Goal: Task Accomplishment & Management: Manage account settings

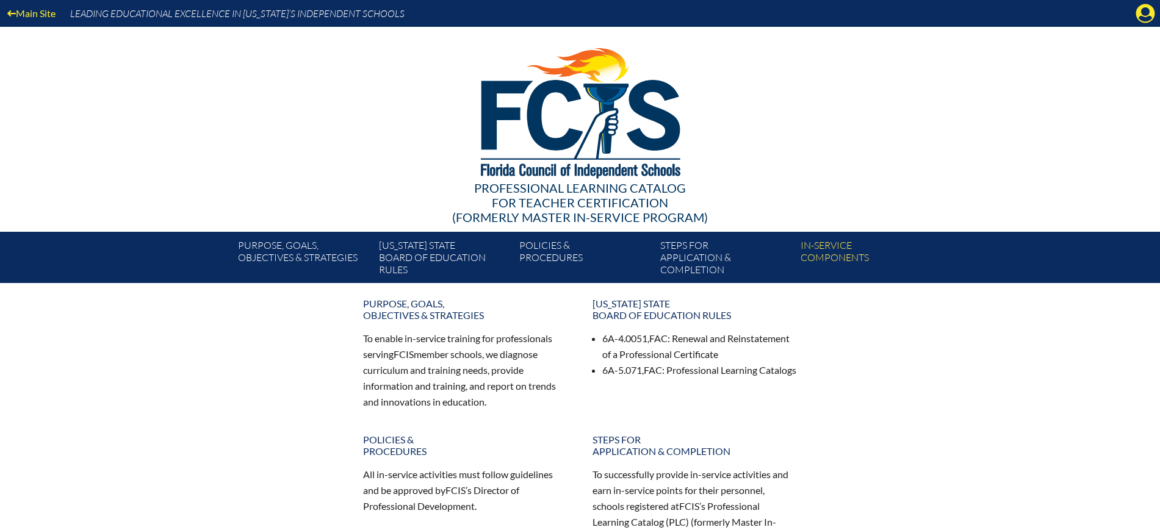
click at [1142, 10] on icon "Manage Account" at bounding box center [1145, 14] width 20 height 20
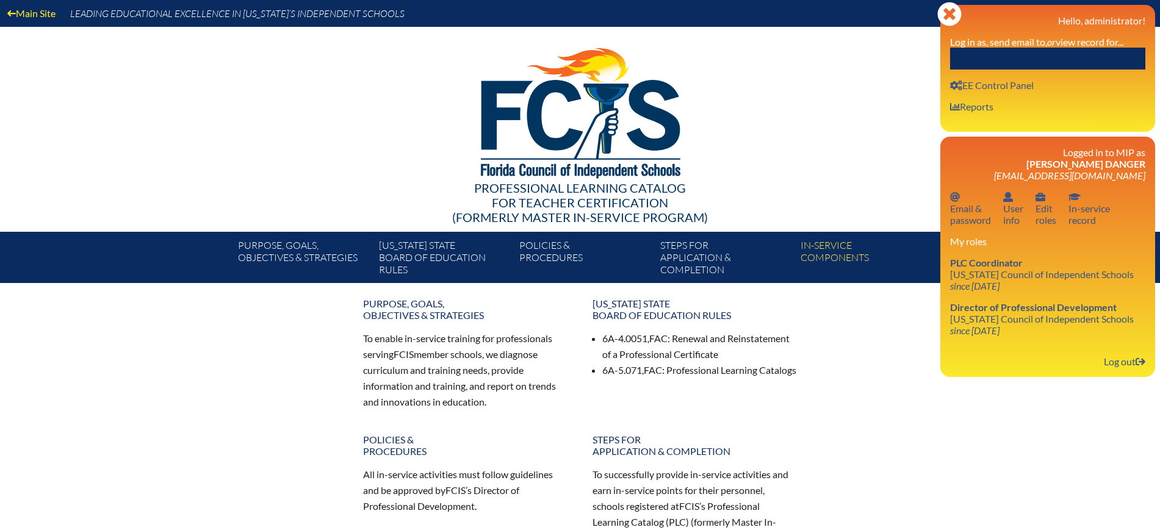
click at [1056, 49] on input "text" at bounding box center [1047, 59] width 195 height 22
paste input "Adrian Ricket"
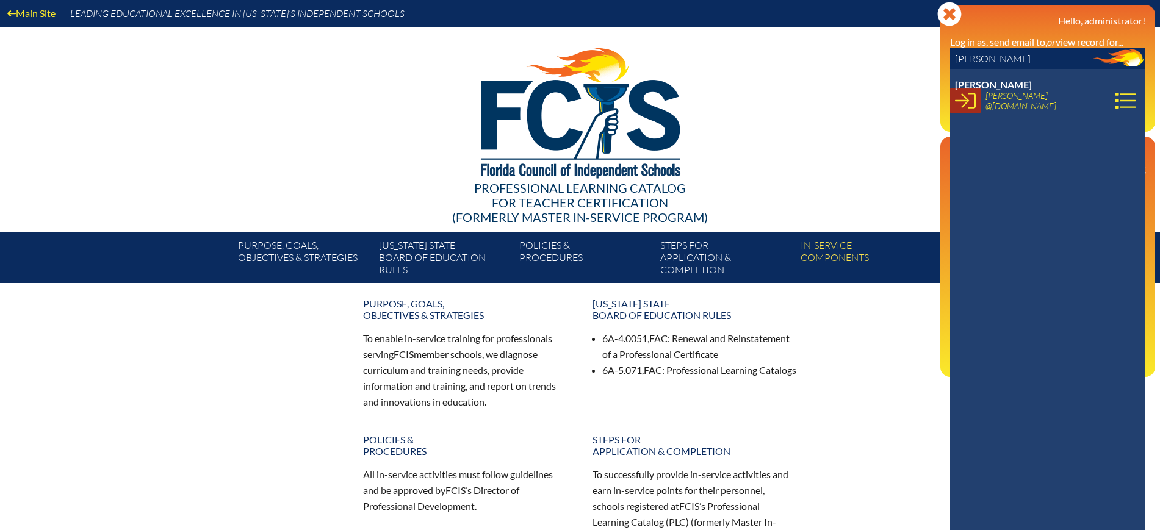
type input "Adrian Rick"
click at [969, 101] on icon at bounding box center [965, 100] width 21 height 21
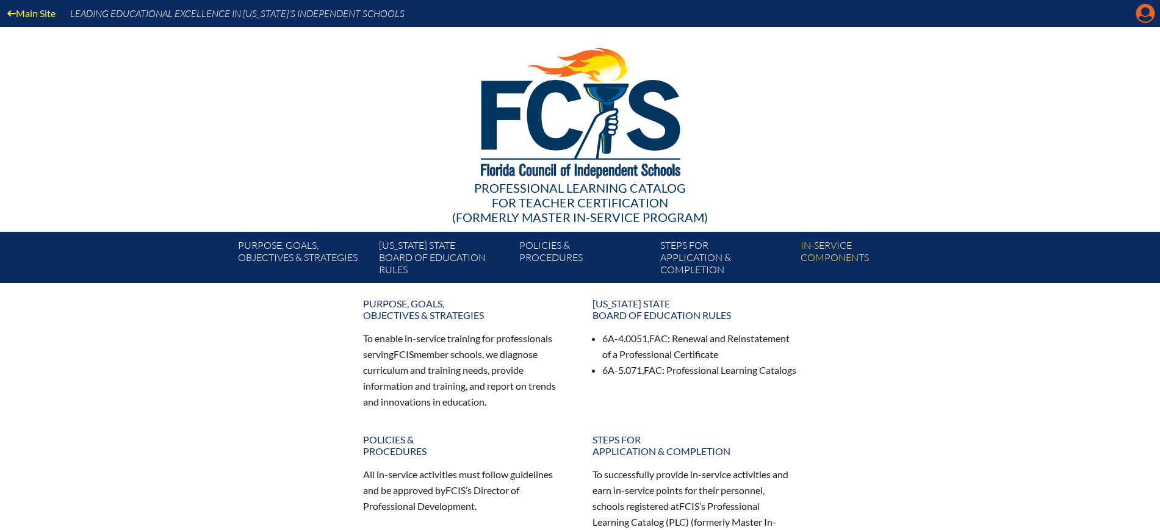
click at [1144, 13] on icon "Manage account" at bounding box center [1145, 14] width 20 height 20
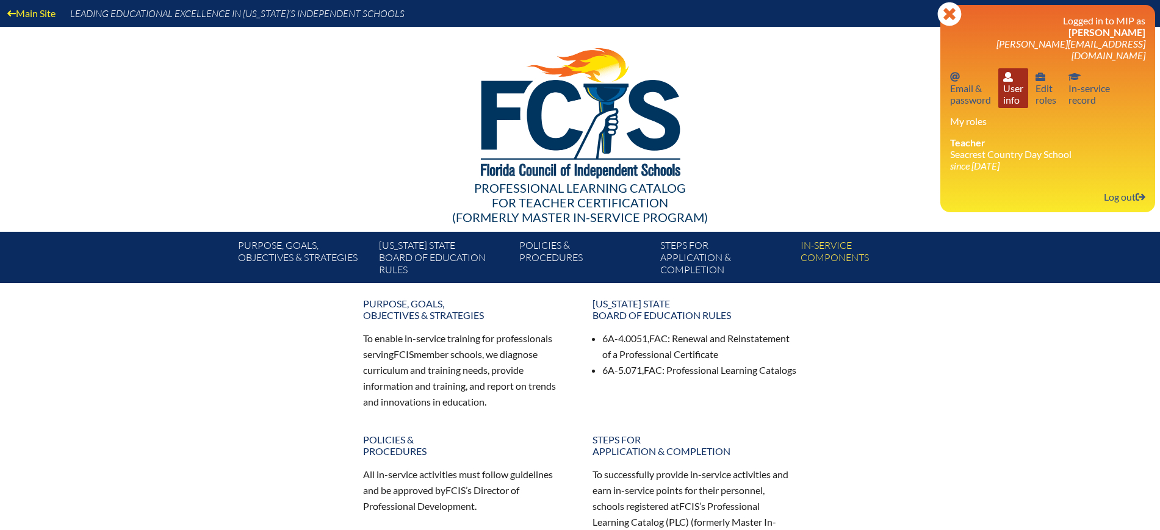
click at [1010, 84] on link "User info User info" at bounding box center [1013, 88] width 30 height 40
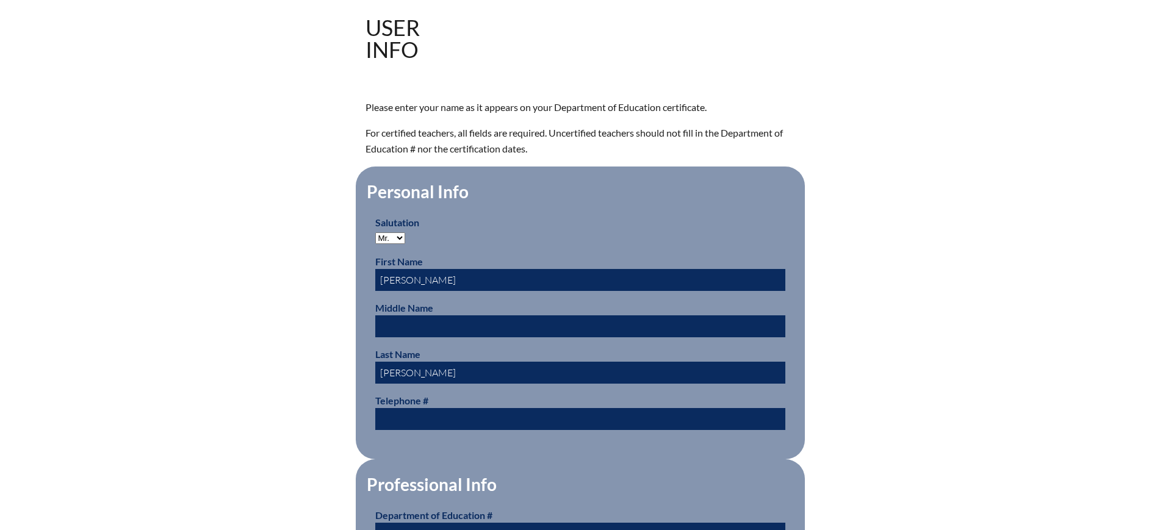
scroll to position [381, 0]
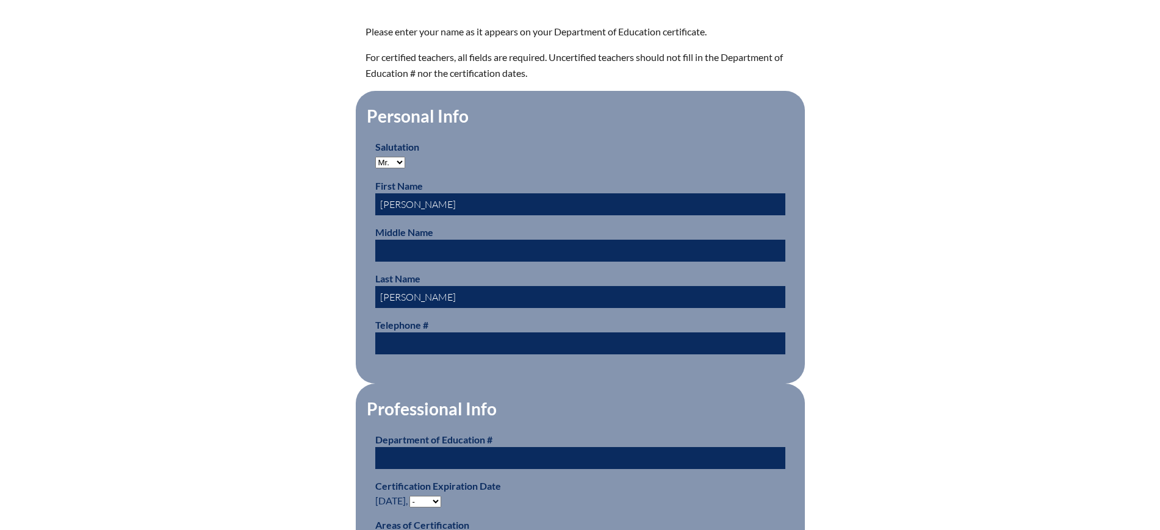
drag, startPoint x: 416, startPoint y: 295, endPoint x: 343, endPoint y: 292, distance: 73.3
paste input "ICKERT"
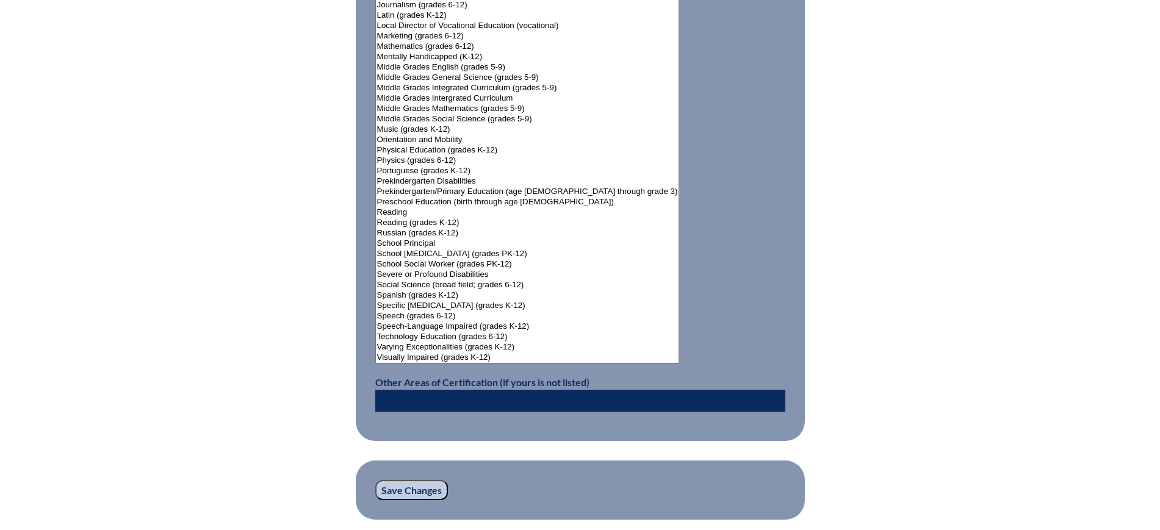
scroll to position [1449, 0]
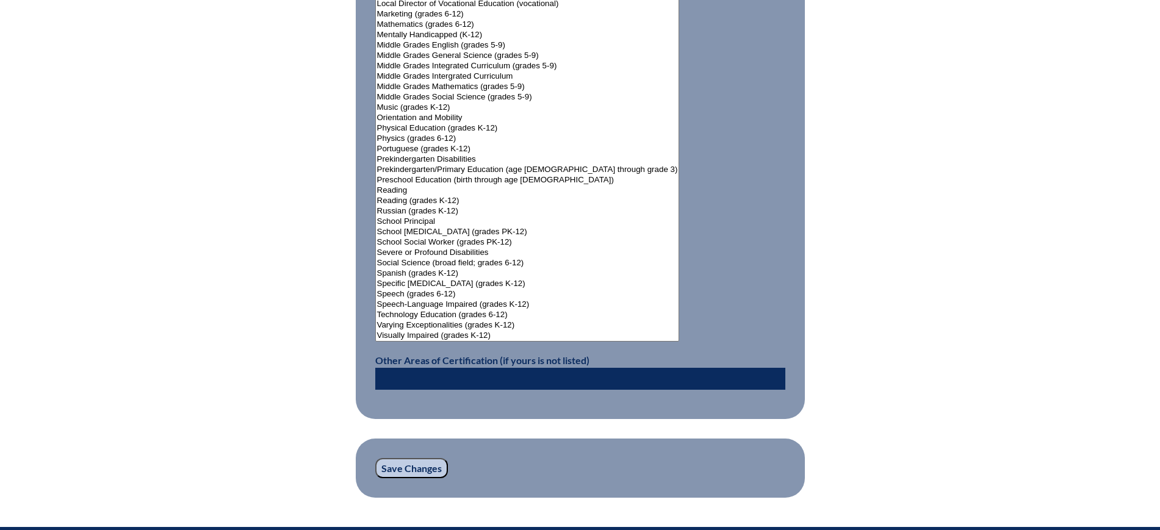
type input "RICKERT"
click at [423, 458] on input "Save Changes" at bounding box center [411, 468] width 73 height 21
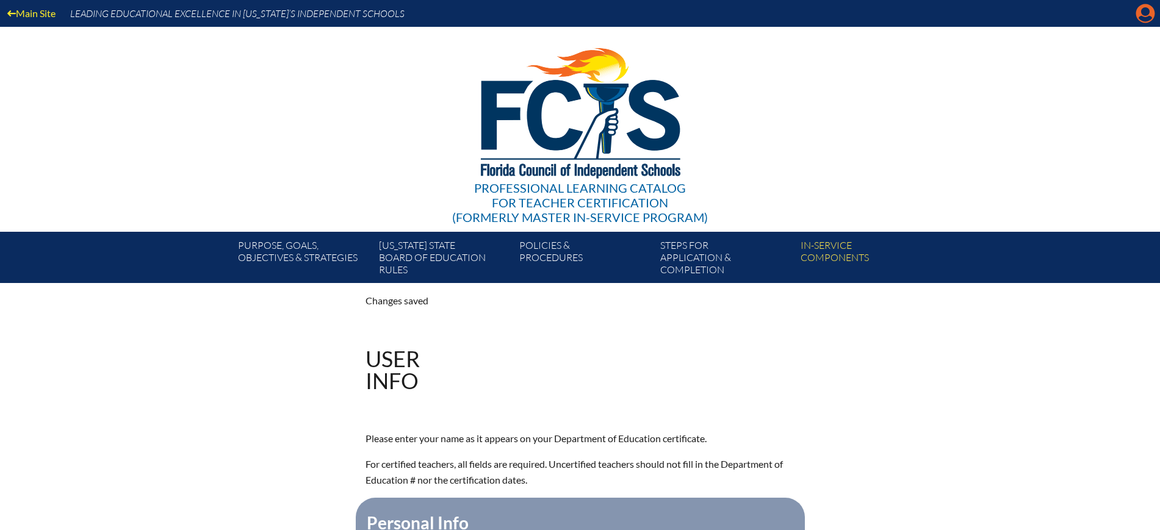
click at [1145, 7] on icon at bounding box center [1145, 13] width 19 height 19
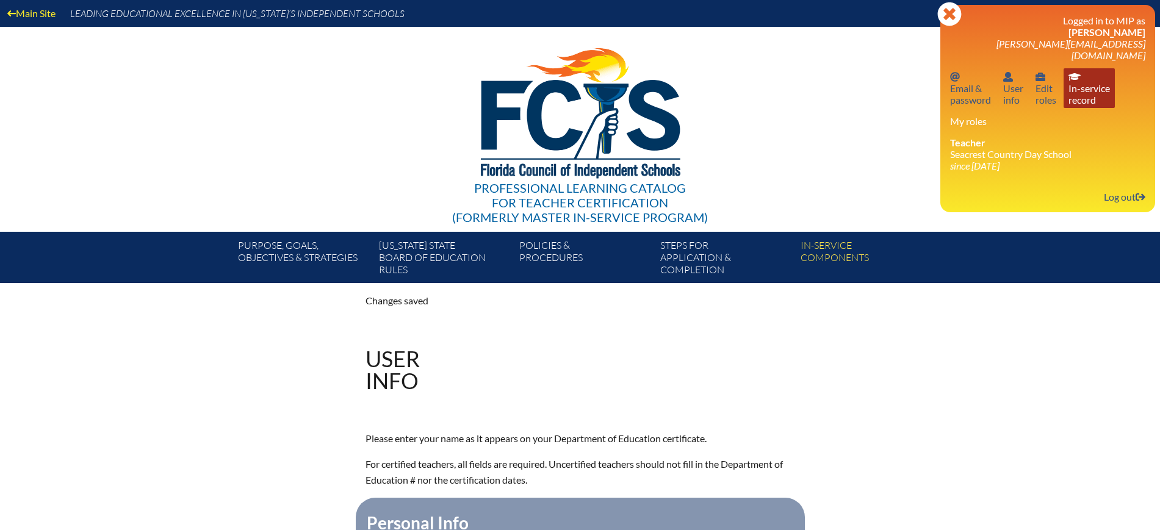
drag, startPoint x: 1084, startPoint y: 81, endPoint x: 1079, endPoint y: 92, distance: 12.3
click at [1084, 81] on link "In-service record In-service record" at bounding box center [1088, 88] width 51 height 40
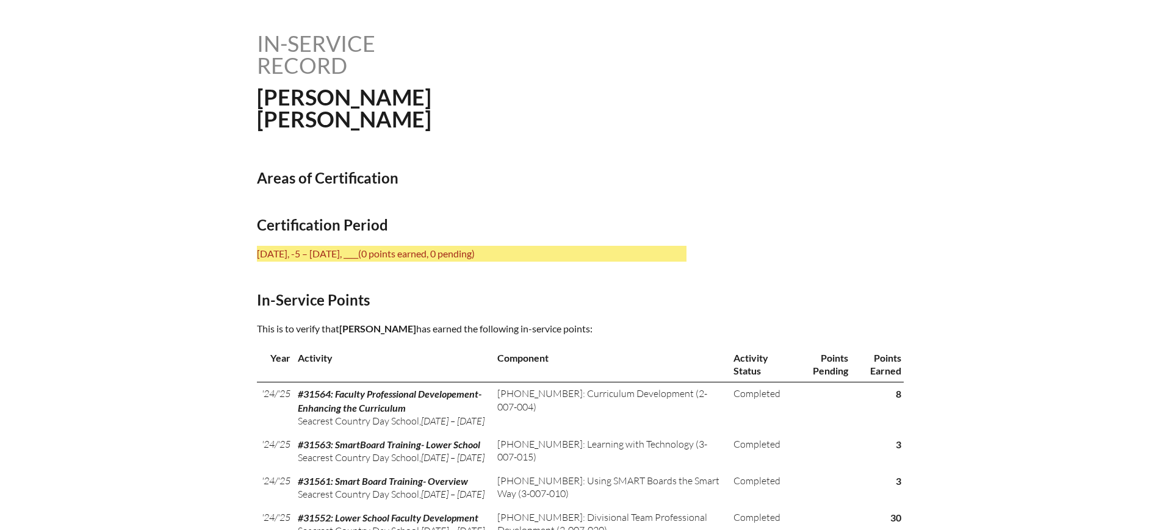
scroll to position [305, 0]
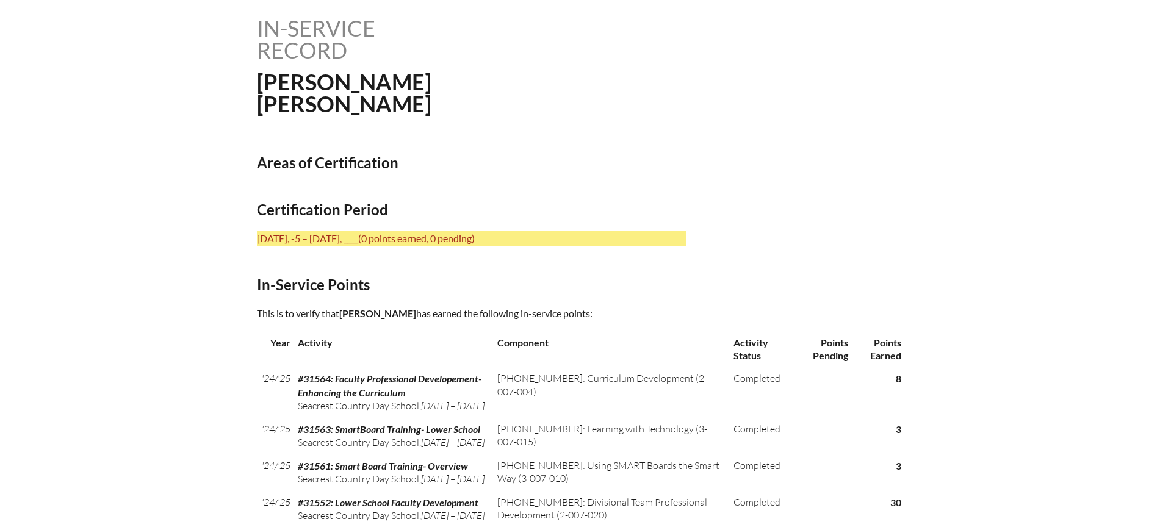
drag, startPoint x: 422, startPoint y: 312, endPoint x: 343, endPoint y: 315, distance: 78.8
click at [343, 315] on span "[PERSON_NAME]" at bounding box center [377, 313] width 77 height 12
copy span "[PERSON_NAME]"
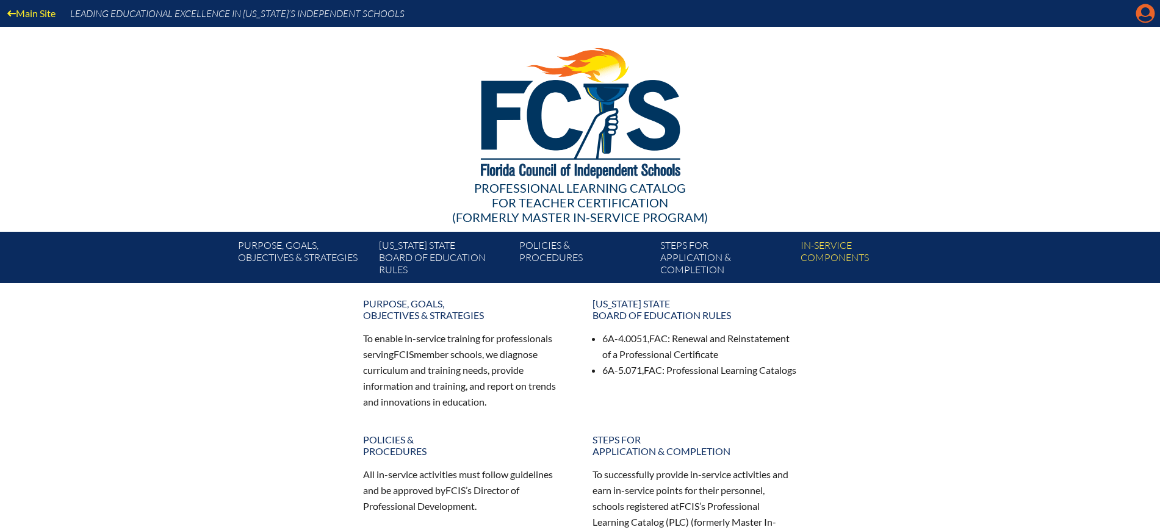
click at [1138, 15] on icon at bounding box center [1145, 13] width 19 height 19
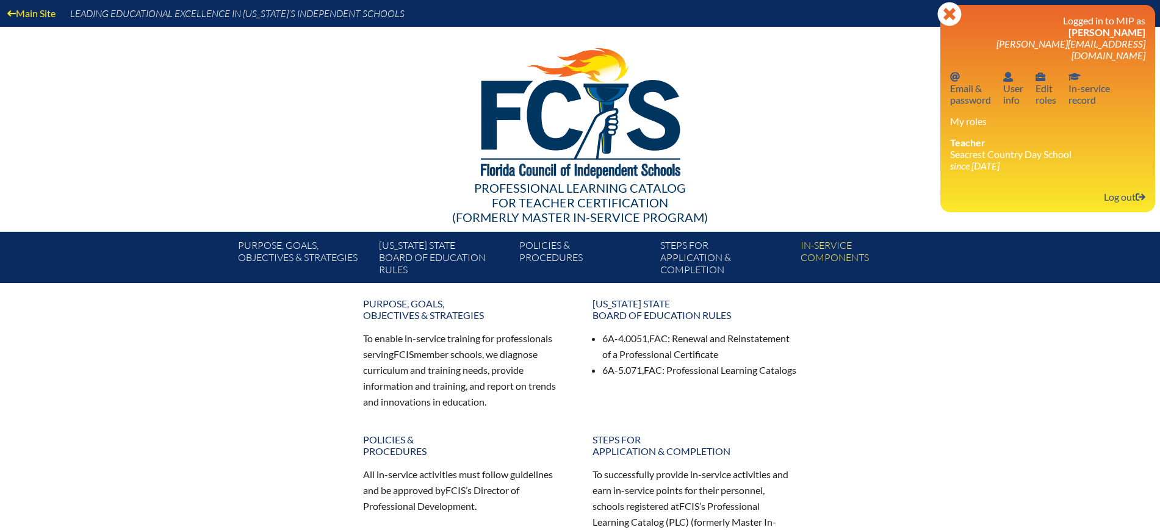
drag, startPoint x: 1119, startPoint y: 185, endPoint x: 1068, endPoint y: 118, distance: 84.4
click at [1118, 189] on link "Log out Log out" at bounding box center [1124, 197] width 51 height 16
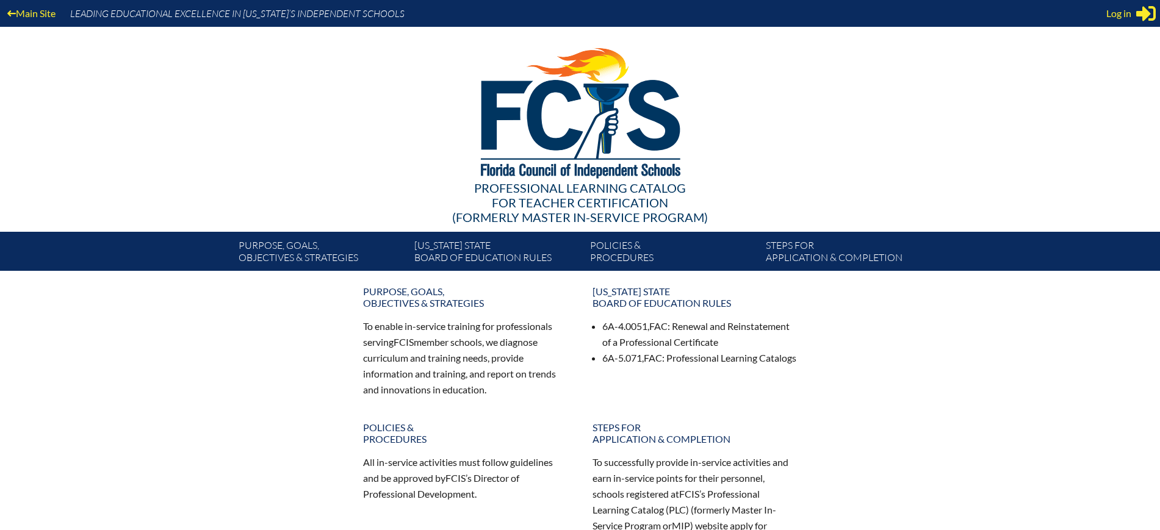
drag, startPoint x: 1115, startPoint y: 20, endPoint x: 1104, endPoint y: 30, distance: 14.7
click at [1115, 19] on span "Log in" at bounding box center [1118, 13] width 25 height 15
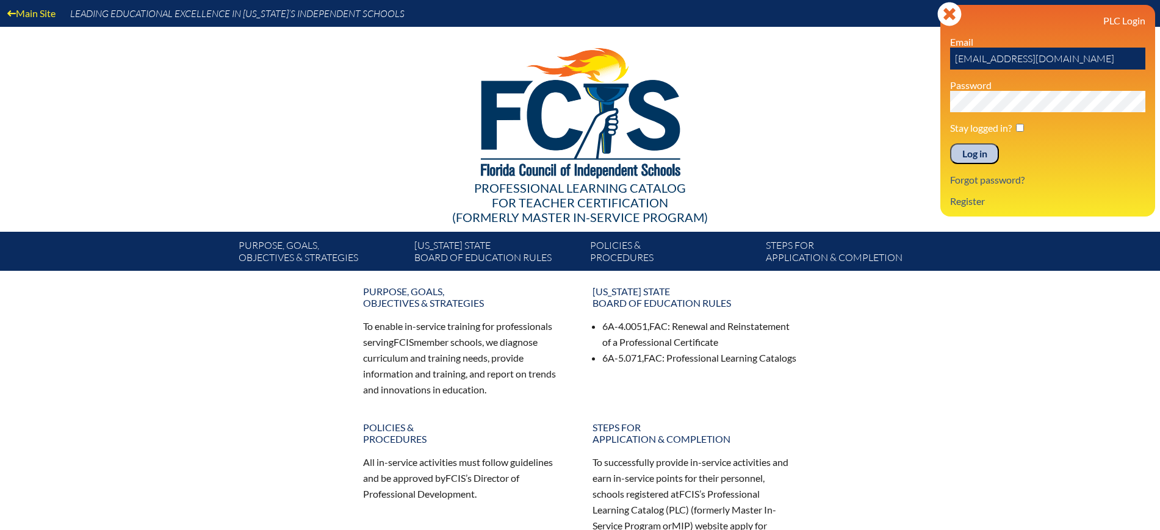
drag, startPoint x: 982, startPoint y: 151, endPoint x: 1016, endPoint y: 118, distance: 47.9
click at [981, 153] on input "Log in" at bounding box center [974, 153] width 49 height 21
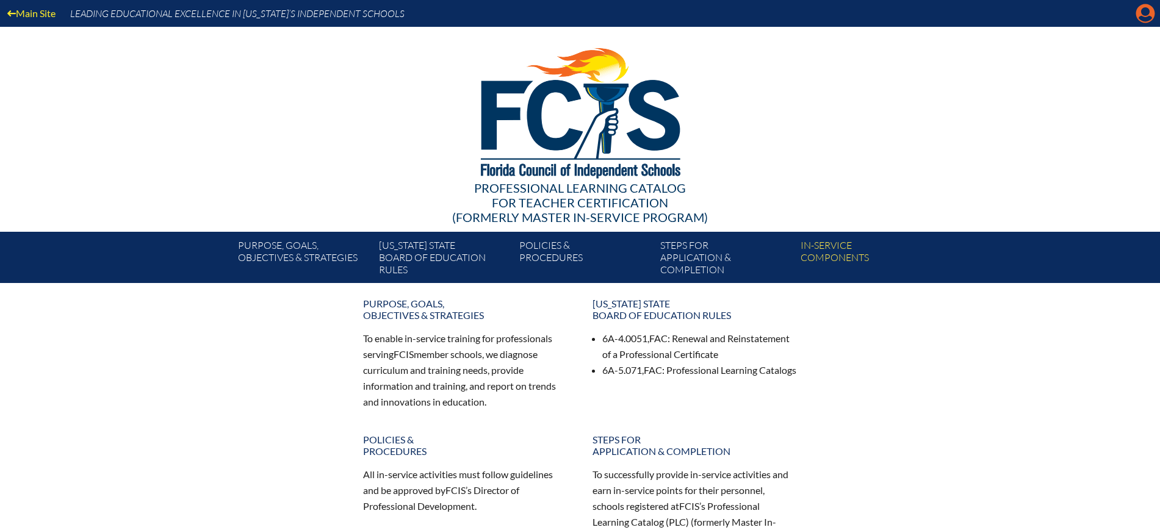
click at [1138, 15] on icon at bounding box center [1145, 13] width 19 height 19
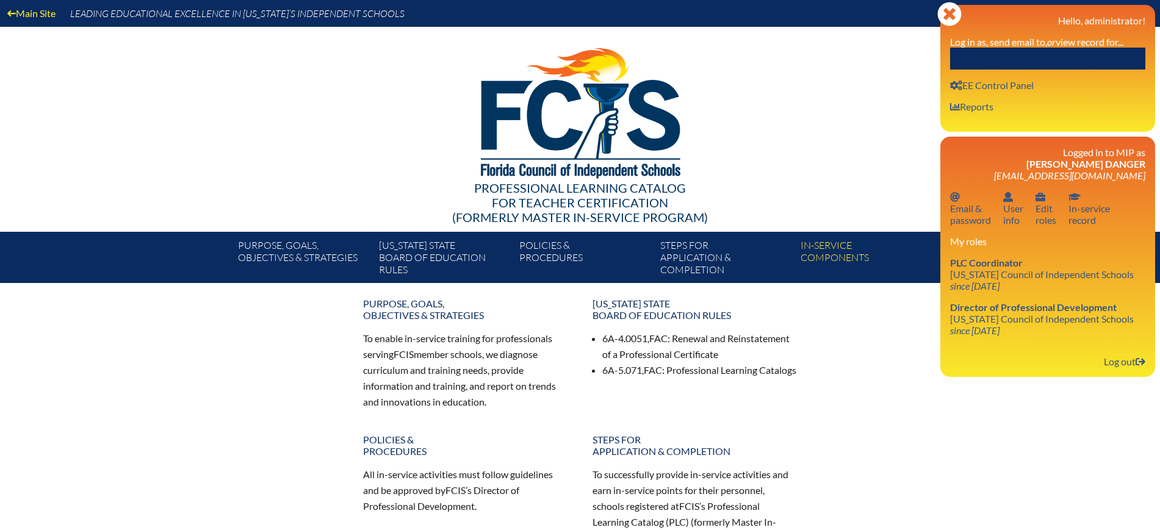
click at [1085, 63] on input "text" at bounding box center [1047, 59] width 195 height 22
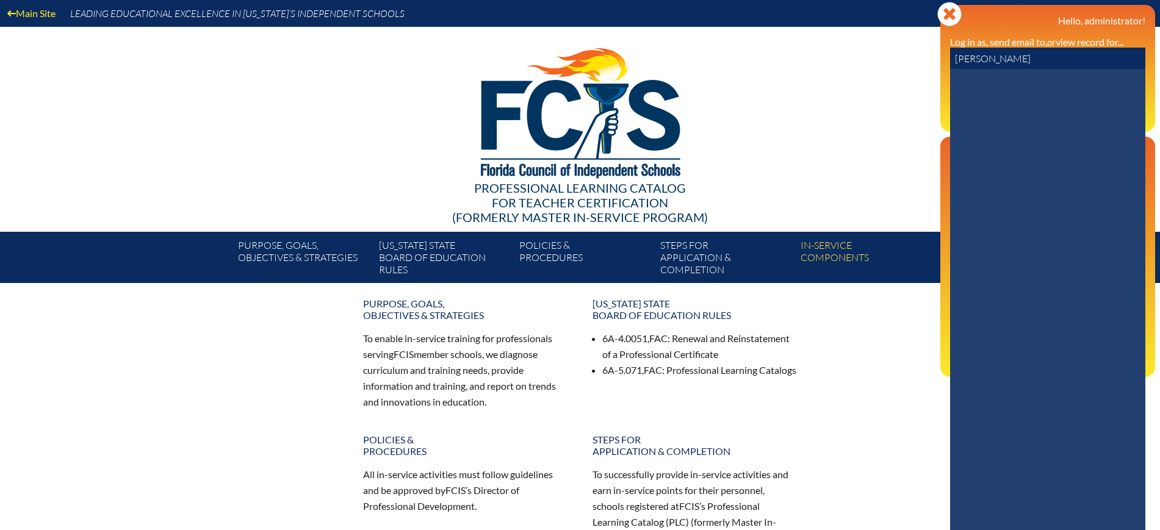
type input "jason flom"
drag, startPoint x: 1005, startPoint y: 56, endPoint x: 911, endPoint y: 56, distance: 94.0
click at [911, 56] on div "Main Site Leading Educational Excellence in Florida’s Independent Schools Profe…" at bounding box center [580, 141] width 1160 height 283
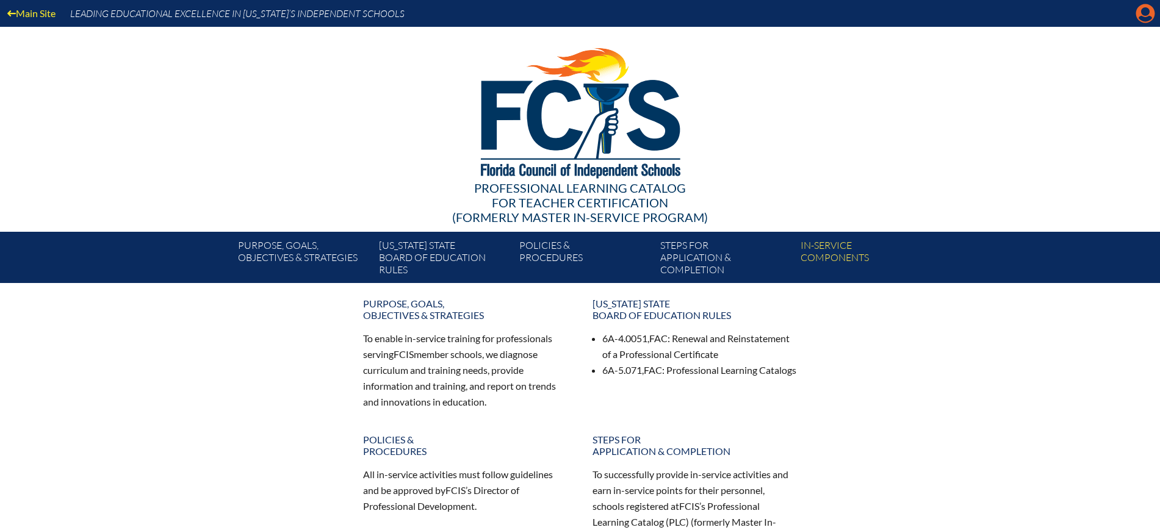
click at [1138, 12] on icon at bounding box center [1145, 13] width 19 height 19
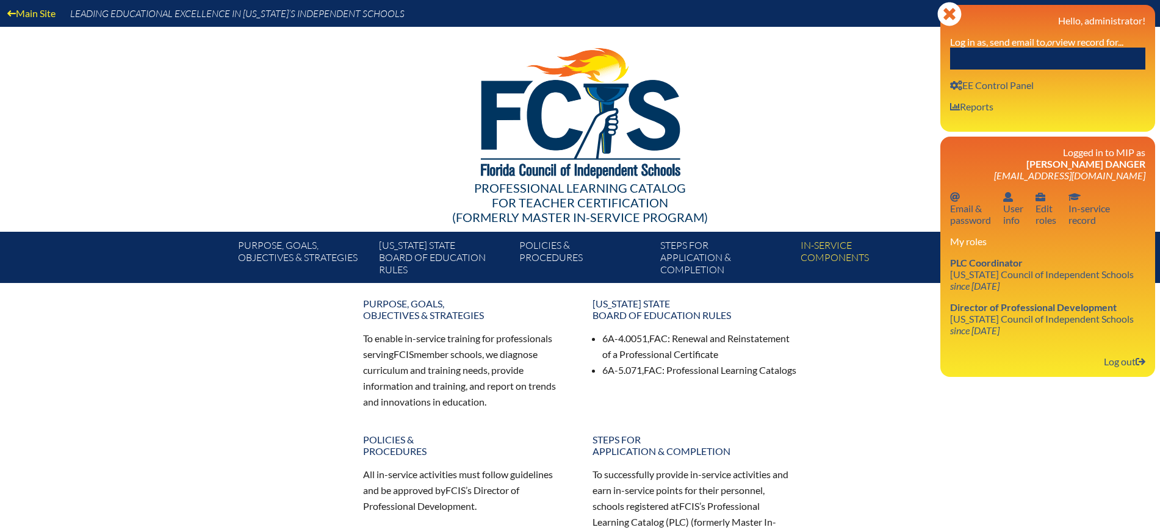
click at [1099, 51] on input "text" at bounding box center [1047, 59] width 195 height 22
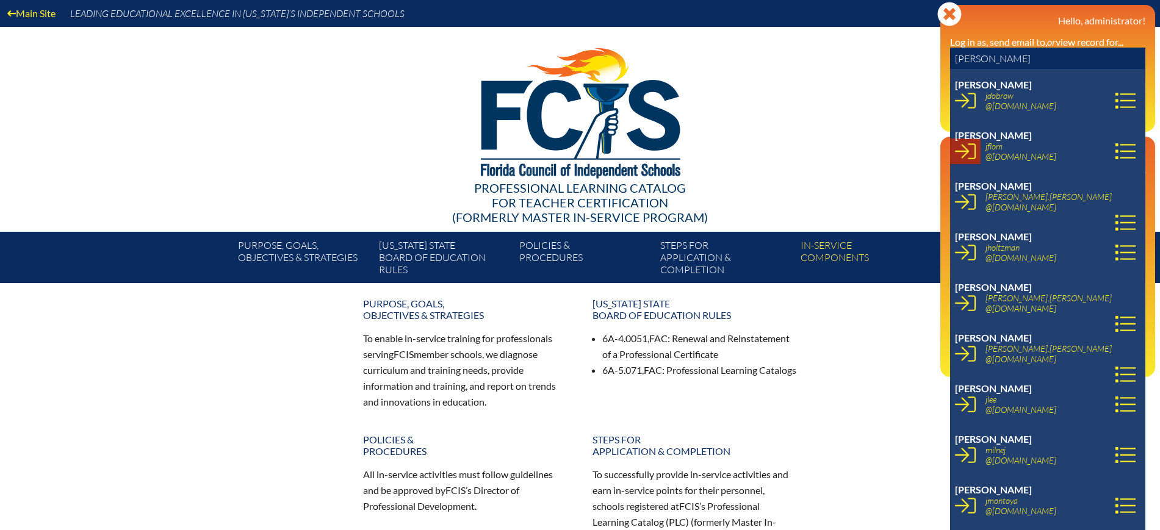
type input "[PERSON_NAME]"
click at [960, 149] on icon at bounding box center [965, 151] width 21 height 21
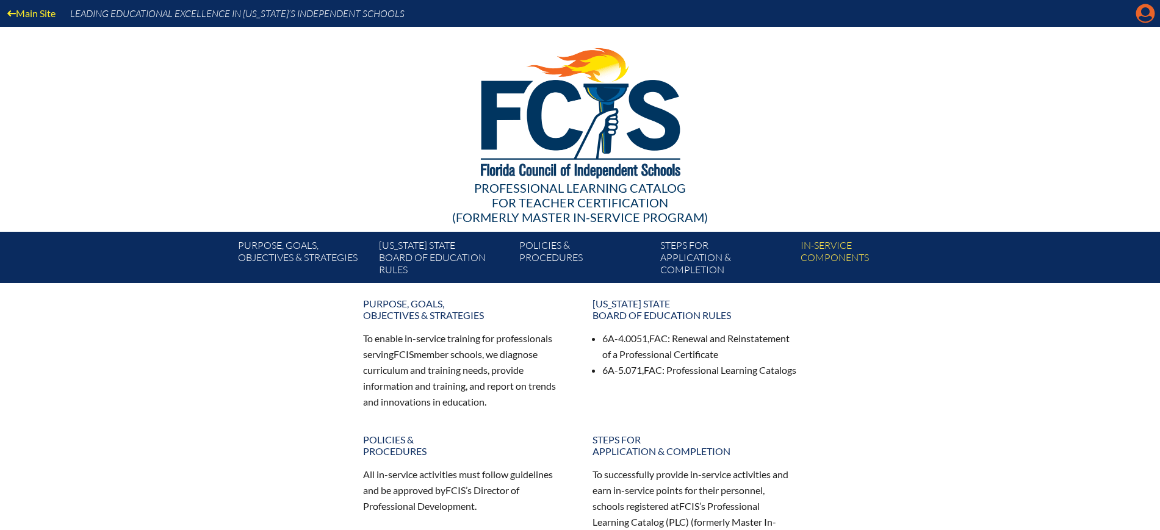
click at [1141, 11] on icon at bounding box center [1145, 13] width 19 height 19
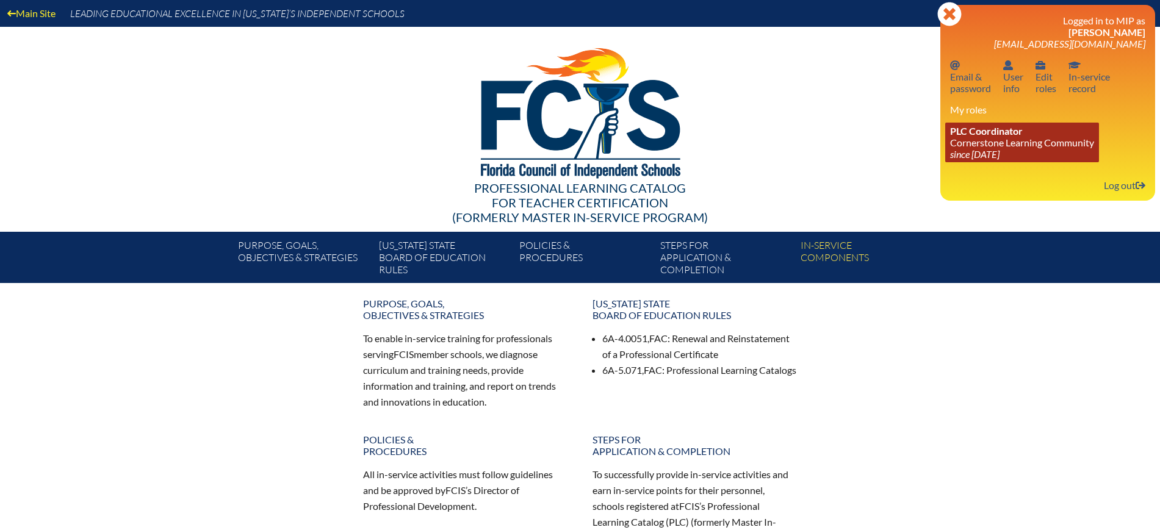
click at [960, 140] on link "PLC Coordinator Cornerstone Learning Community since [DATE]" at bounding box center [1022, 143] width 154 height 40
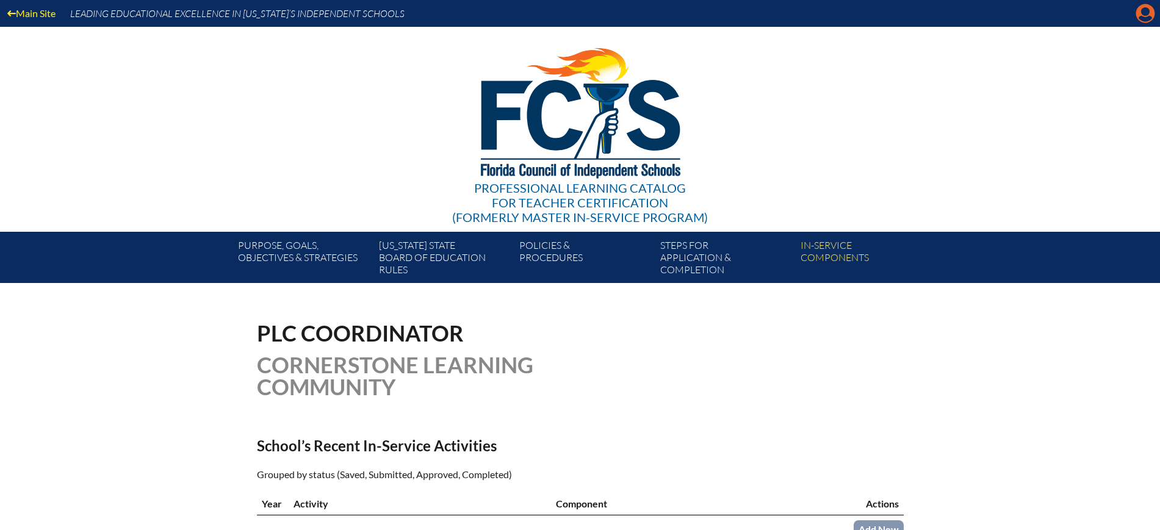
click at [1140, 13] on icon at bounding box center [1145, 13] width 19 height 19
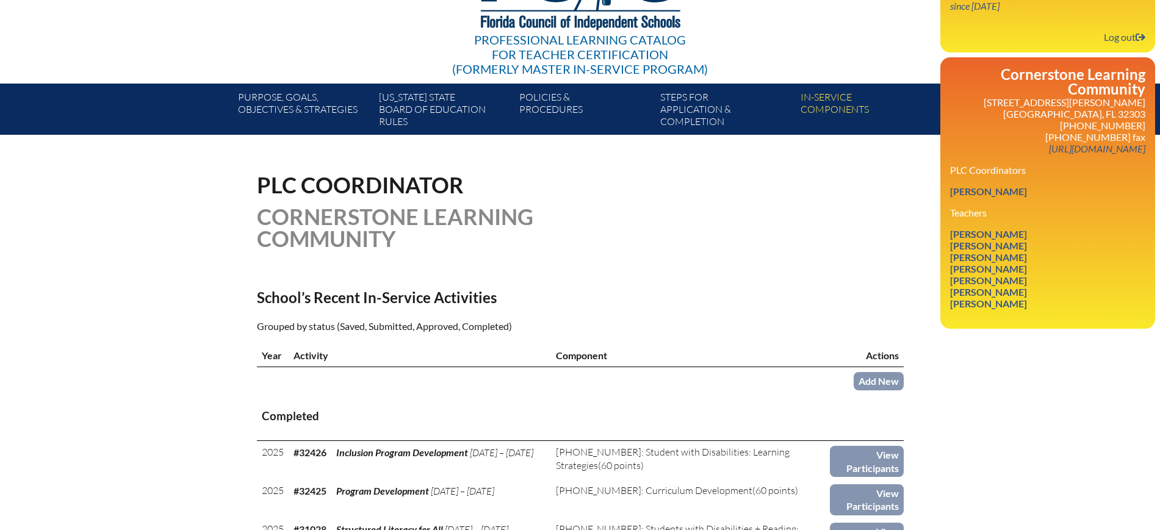
scroll to position [153, 0]
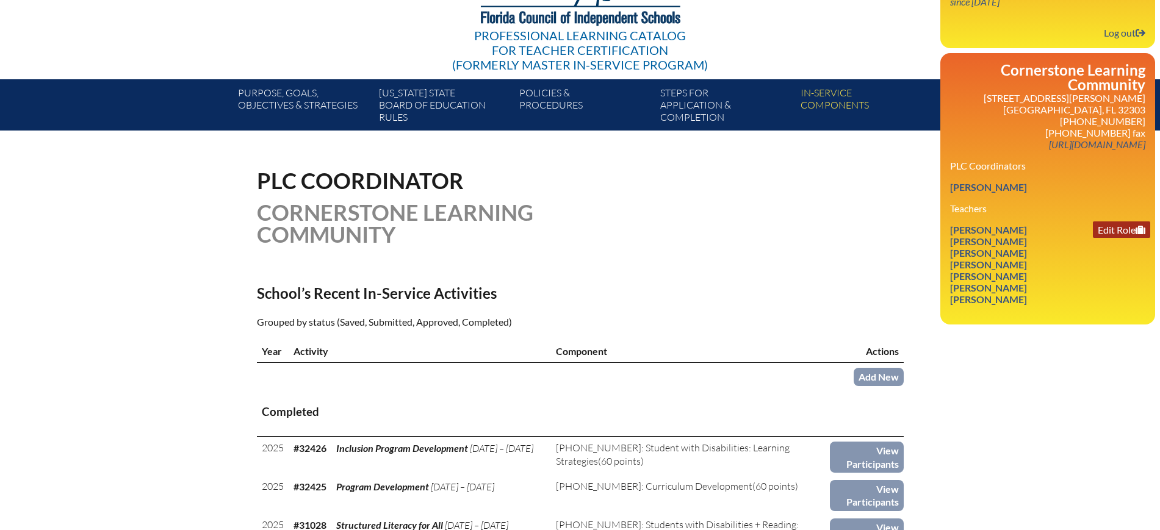
click at [1108, 229] on link "Edit Role" at bounding box center [1121, 229] width 57 height 16
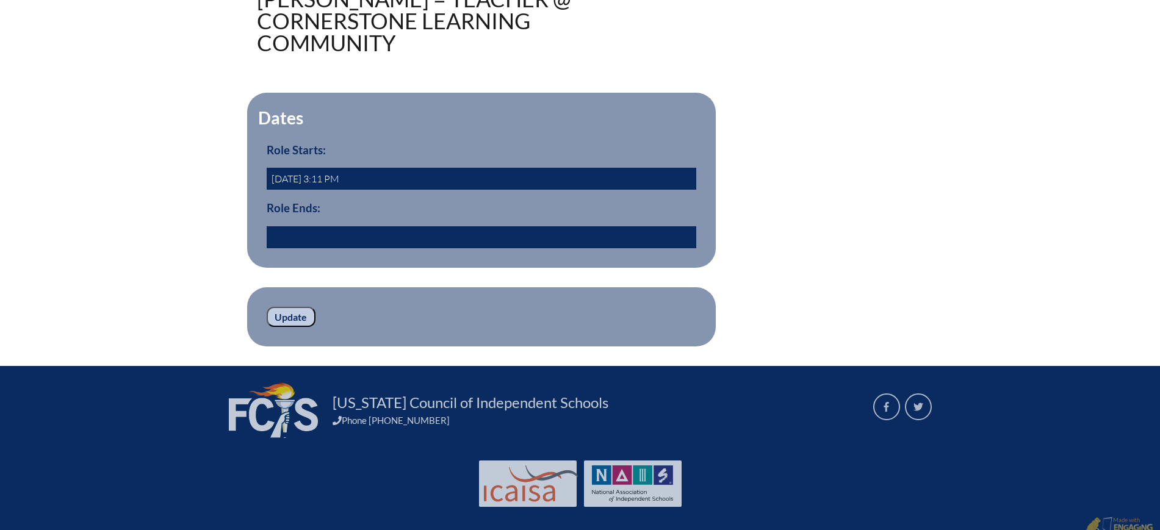
scroll to position [376, 0]
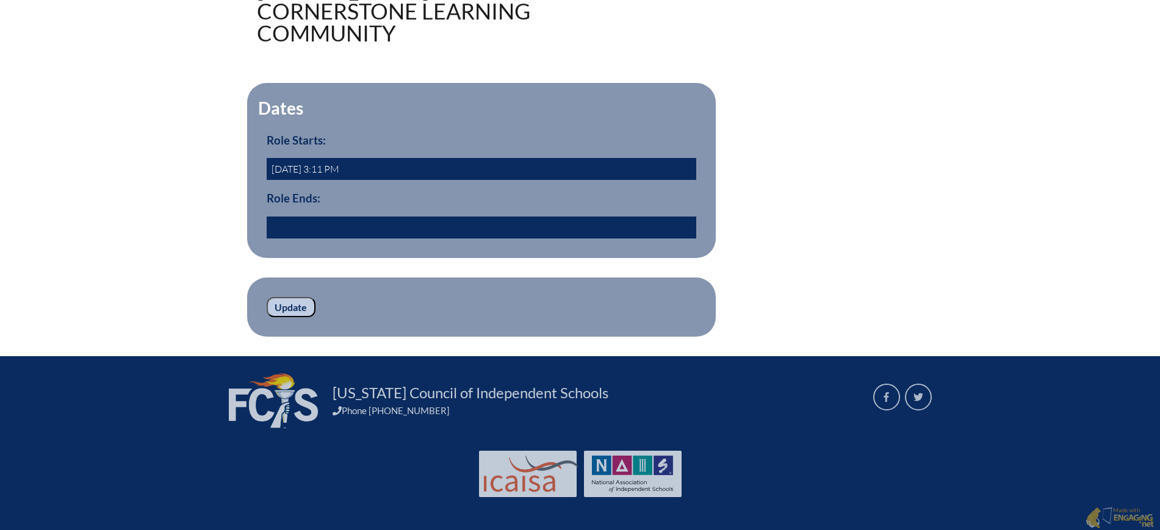
click at [310, 230] on input "text" at bounding box center [481, 228] width 429 height 22
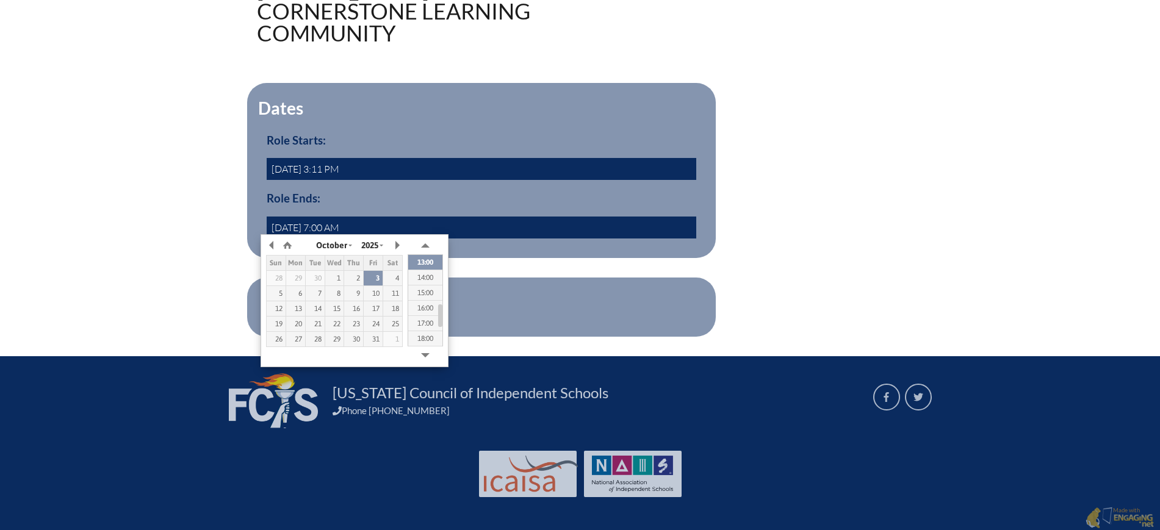
type input "[DATE] 07:00"
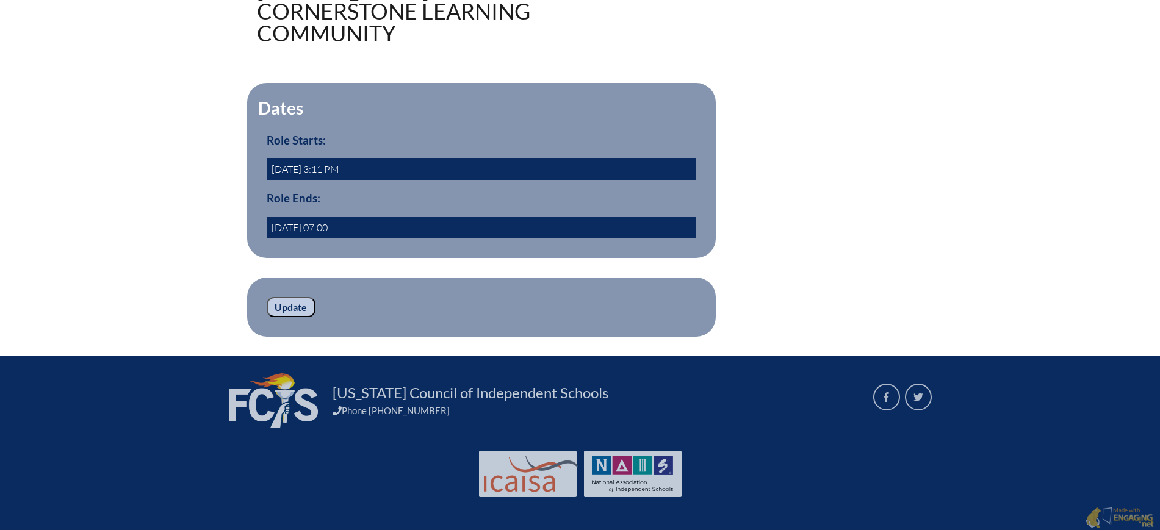
drag, startPoint x: 168, startPoint y: 238, endPoint x: 213, endPoint y: 262, distance: 50.5
click at [169, 239] on div "36318 Edit Role [PERSON_NAME] = Teacher @ Cornerstone Learning Community Dates …" at bounding box center [580, 141] width 1160 height 390
click at [294, 303] on input "Update" at bounding box center [291, 307] width 49 height 21
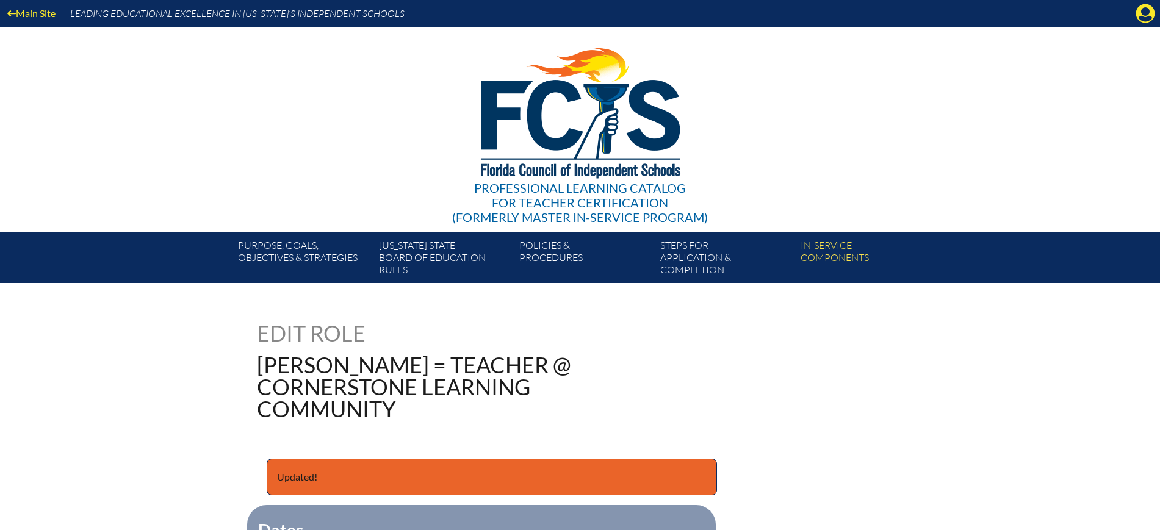
click at [1138, 9] on icon at bounding box center [1145, 13] width 19 height 19
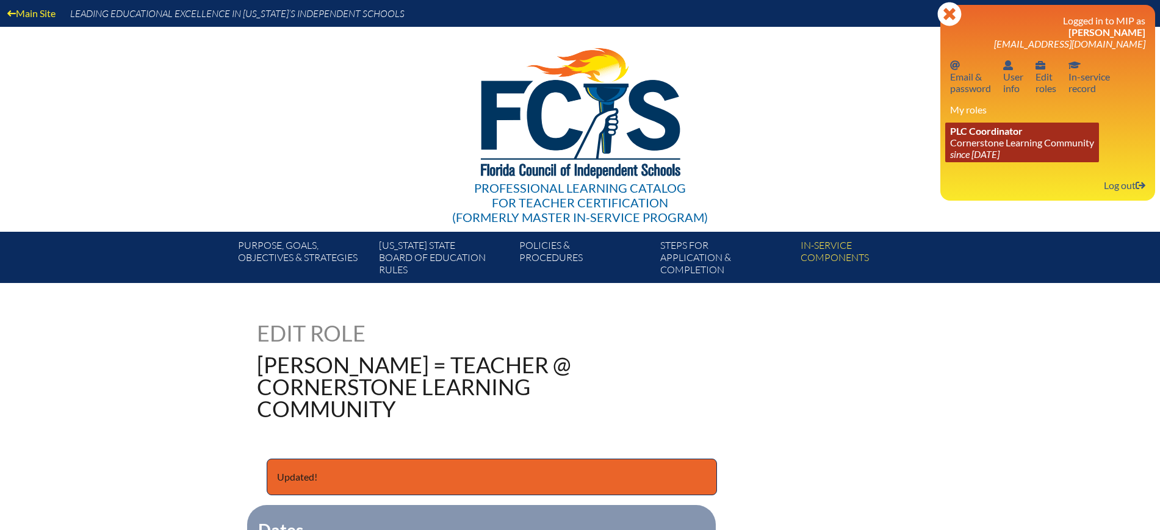
click at [1017, 146] on link "PLC Coordinator Cornerstone Learning Community since 2014 Aug 1" at bounding box center [1022, 143] width 154 height 40
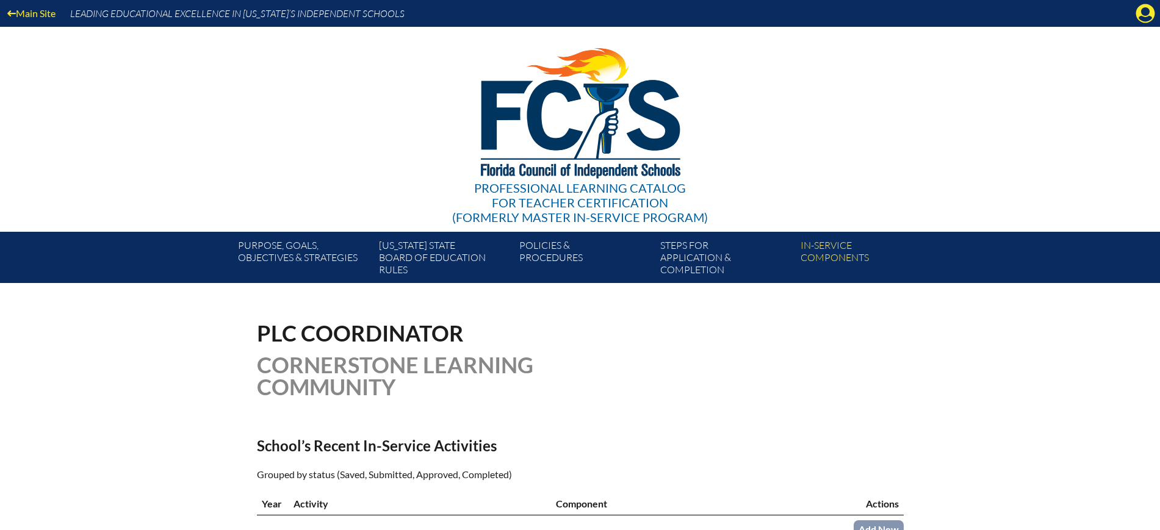
click at [1141, 18] on icon "Manage account" at bounding box center [1145, 14] width 20 height 20
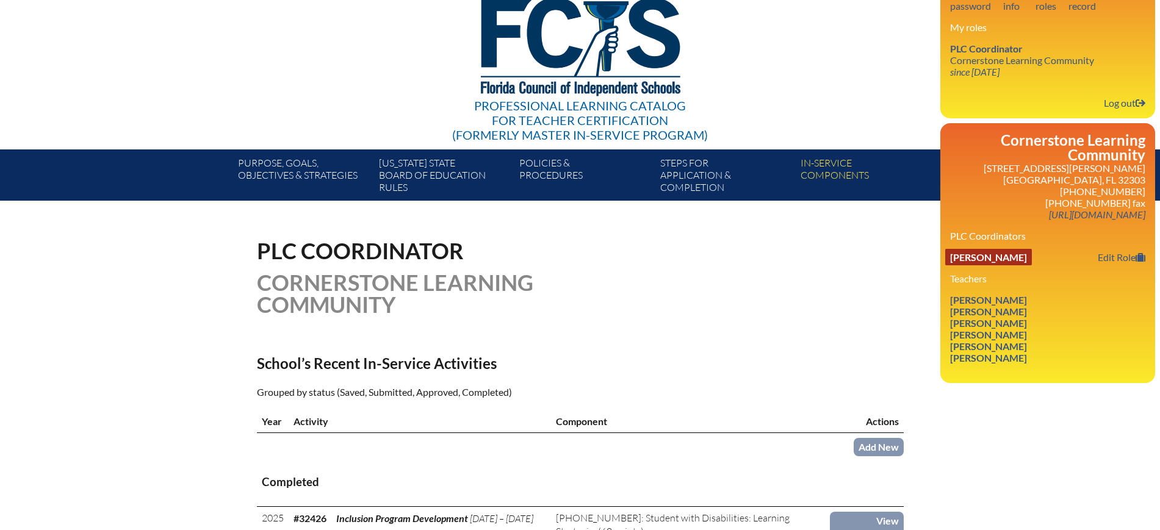
scroll to position [76, 0]
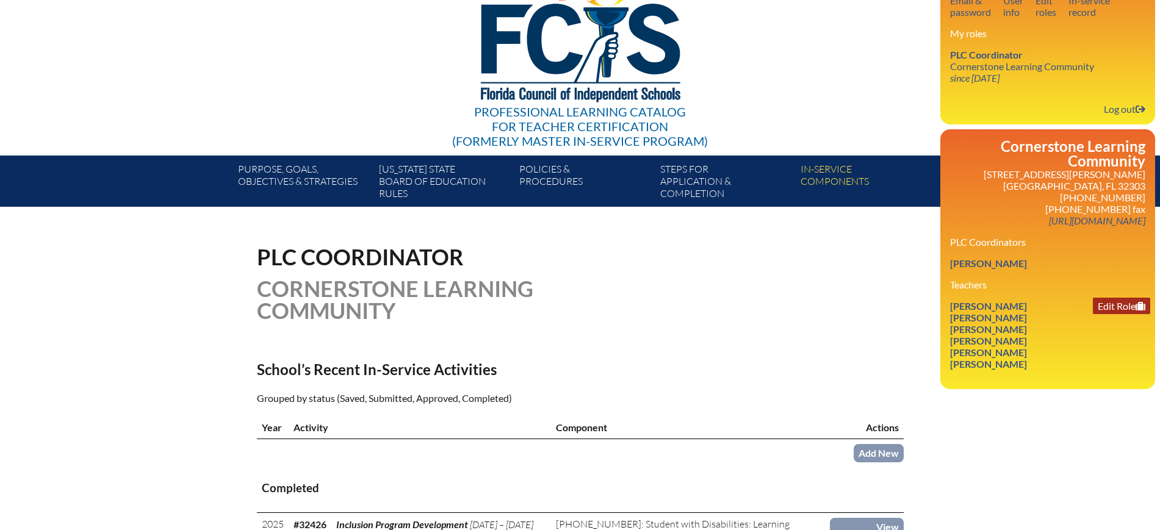
click at [1112, 306] on link "Edit Role" at bounding box center [1121, 306] width 57 height 16
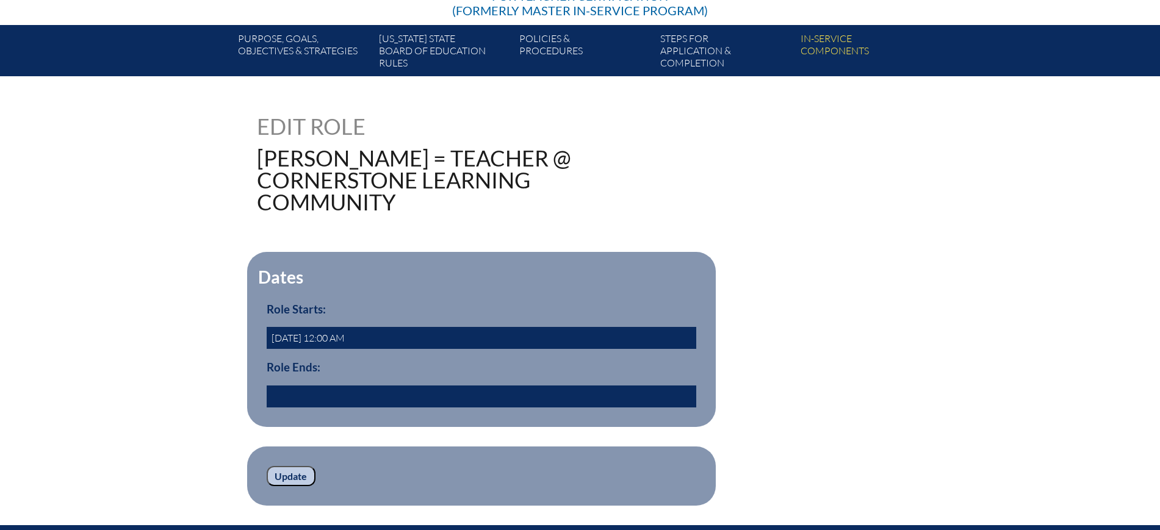
scroll to position [376, 0]
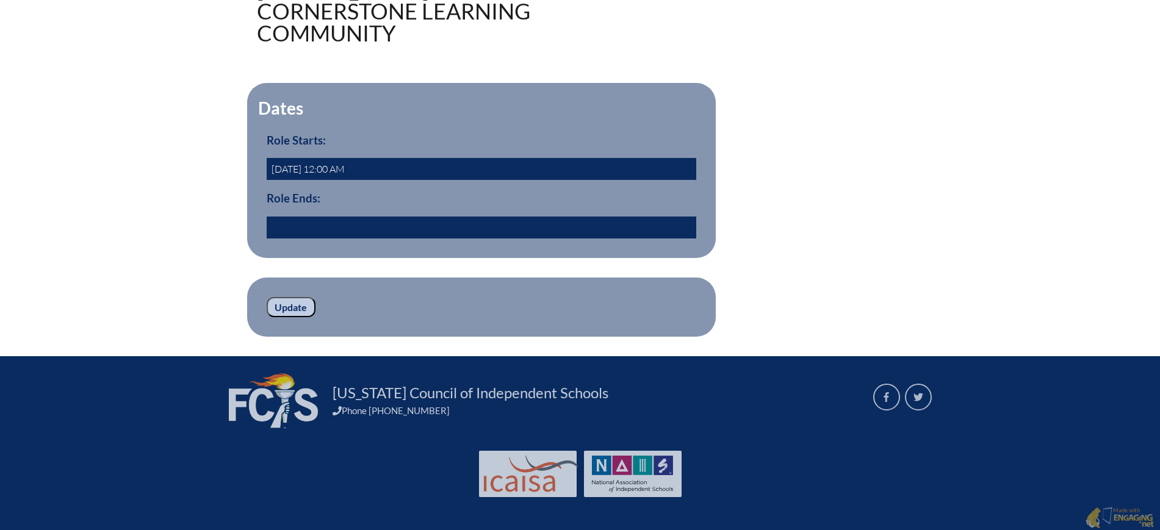
click at [325, 222] on input "text" at bounding box center [481, 228] width 429 height 22
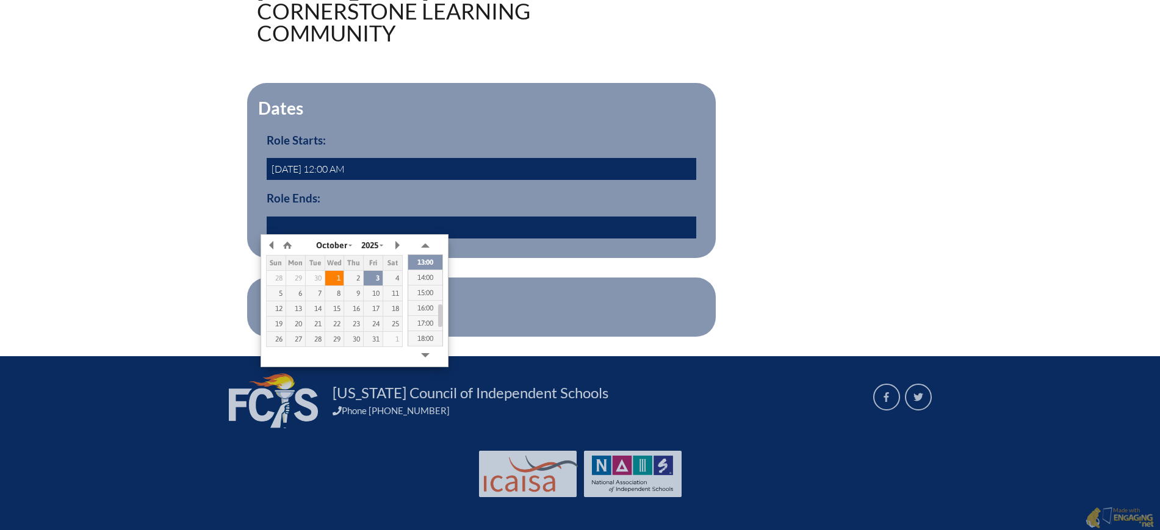
click at [328, 279] on div "1" at bounding box center [334, 278] width 19 height 9
type input "2025/10/01 13:16"
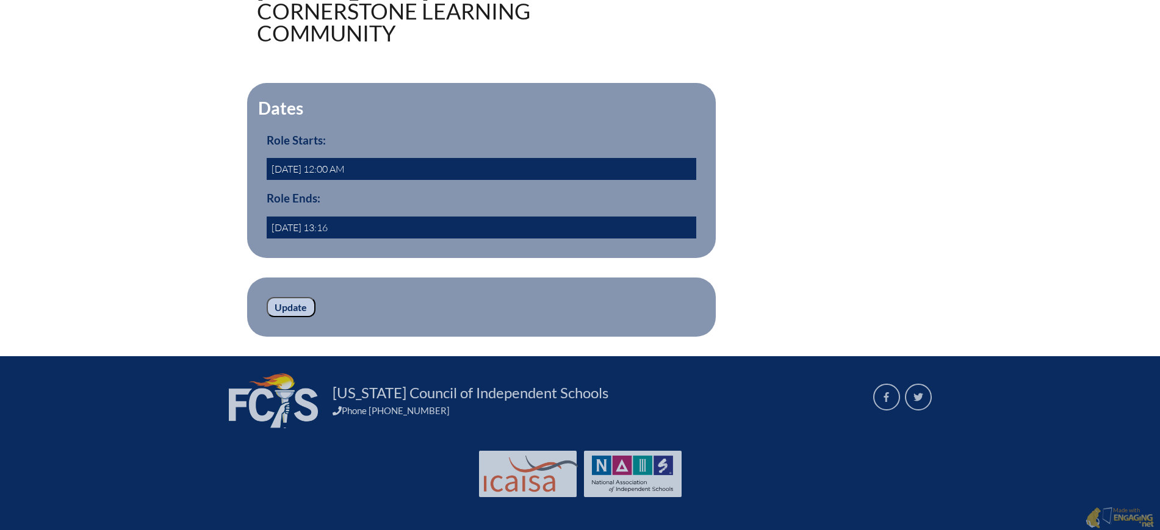
drag, startPoint x: 369, startPoint y: 225, endPoint x: 248, endPoint y: 217, distance: 121.7
click at [248, 217] on fieldset "Dates Role Starts: 2010-08-01 12:00 AM Role Ends: 2025/10/01 13:16" at bounding box center [481, 170] width 469 height 175
click at [307, 303] on input "Update" at bounding box center [291, 307] width 49 height 21
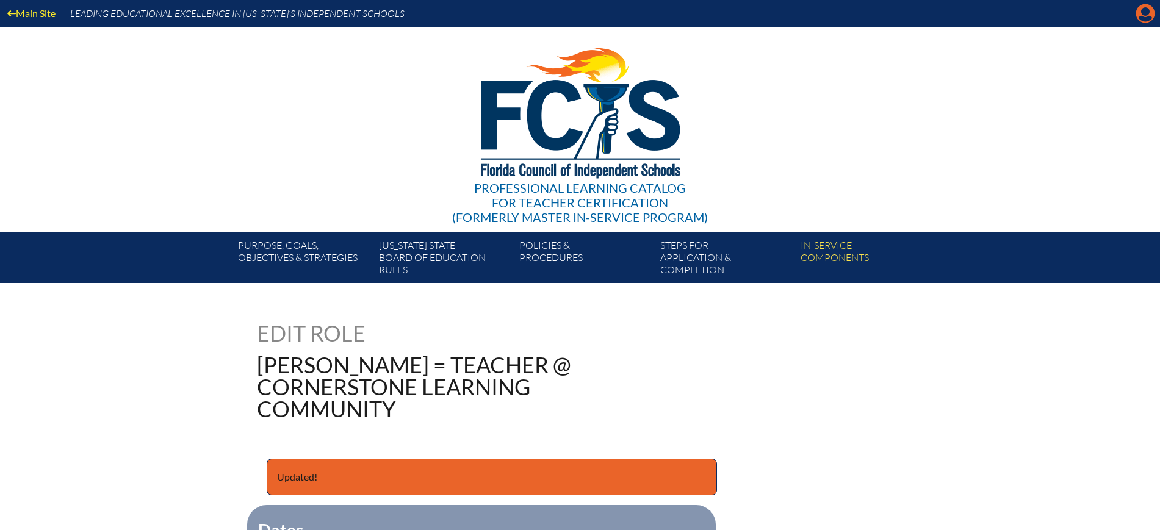
click at [1145, 13] on icon "Manage account" at bounding box center [1145, 14] width 20 height 20
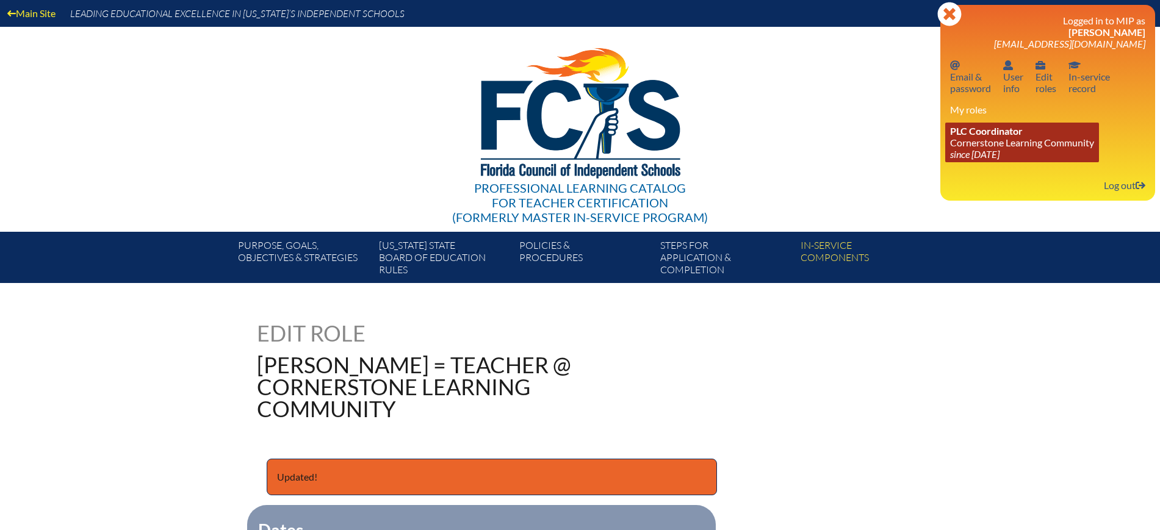
click at [993, 154] on icon "since [DATE]" at bounding box center [974, 154] width 49 height 12
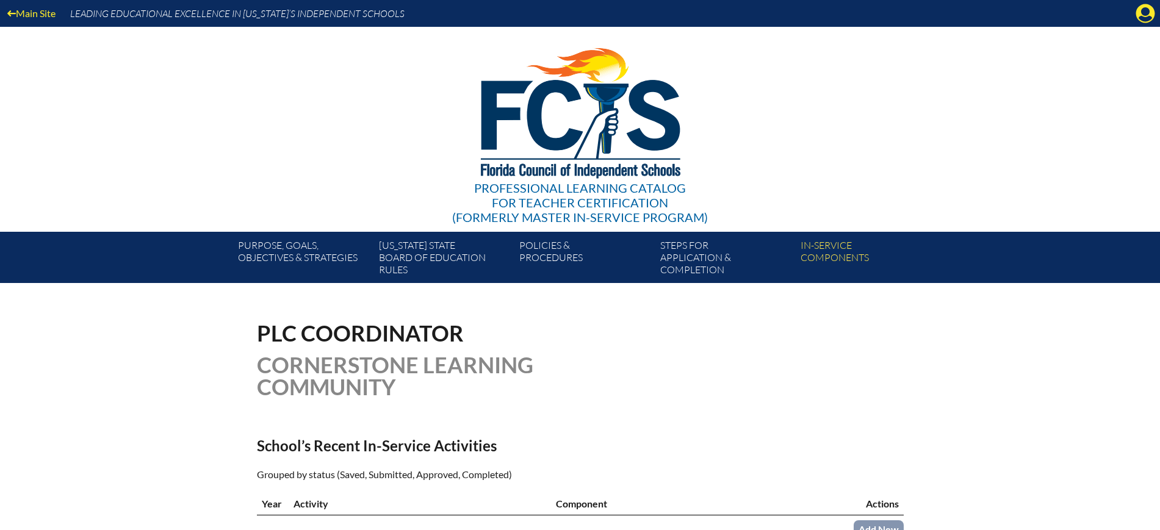
drag, startPoint x: 1138, startPoint y: 12, endPoint x: 1124, endPoint y: 39, distance: 30.8
click at [1138, 11] on icon at bounding box center [1145, 13] width 19 height 19
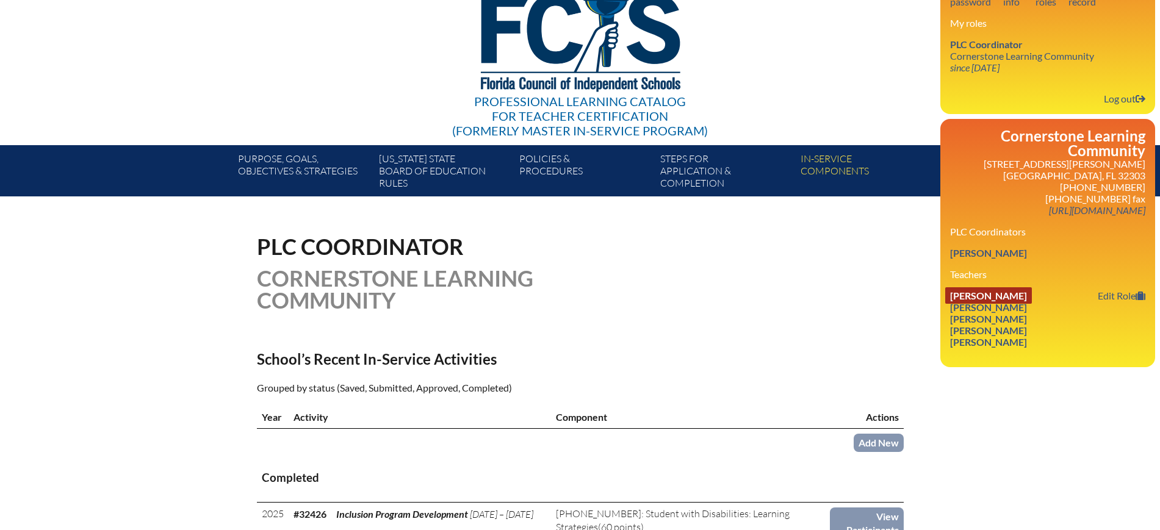
scroll to position [153, 0]
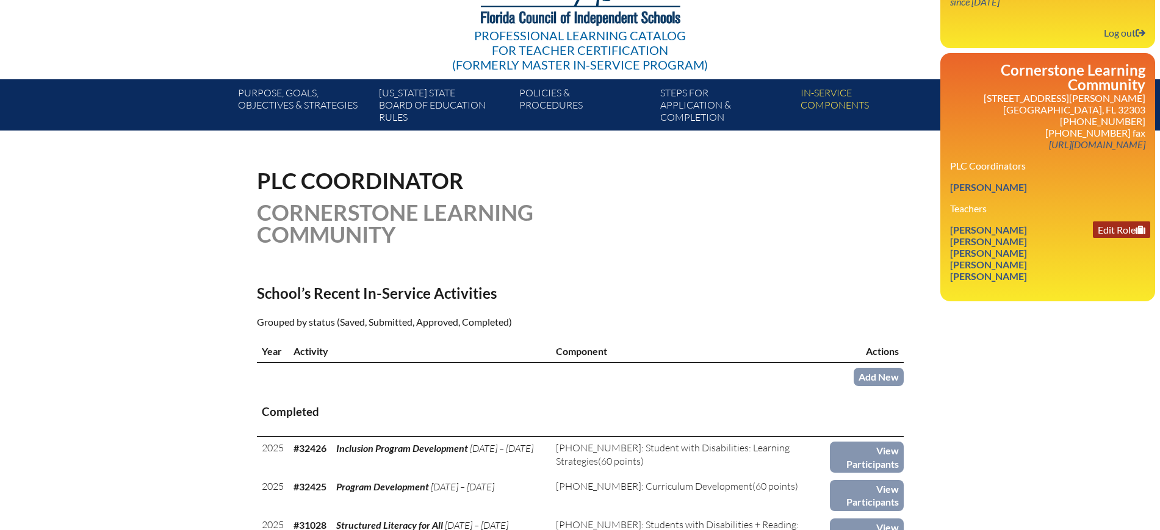
click at [1107, 225] on link "Edit Role" at bounding box center [1121, 229] width 57 height 16
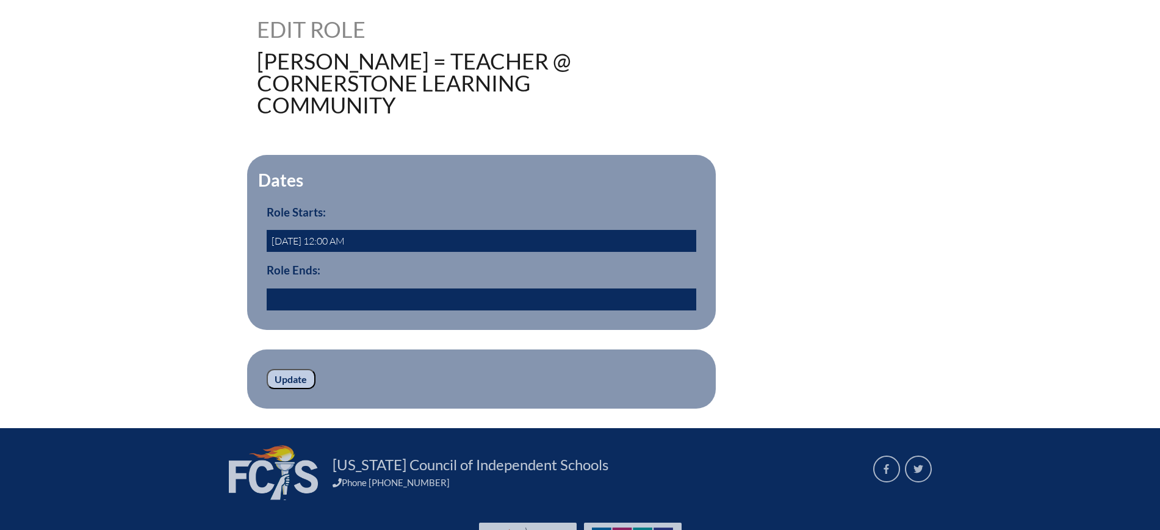
scroll to position [305, 0]
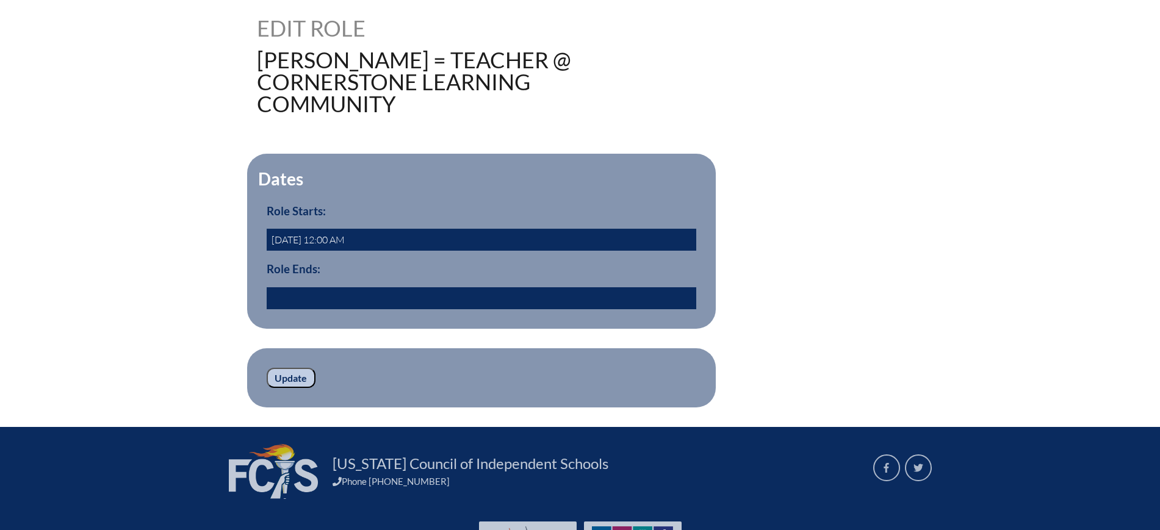
click at [437, 302] on input "text" at bounding box center [481, 298] width 429 height 22
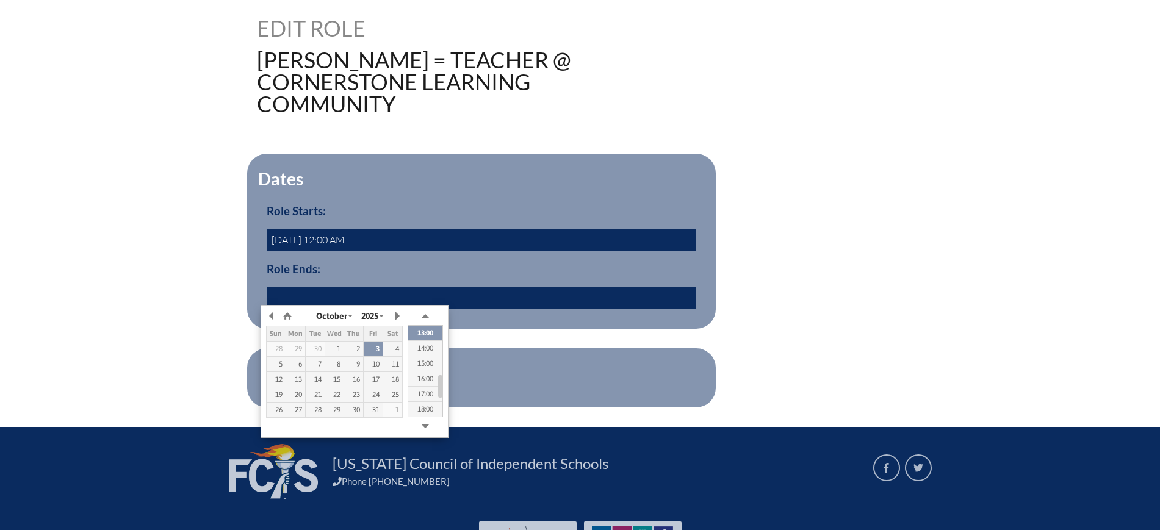
paste input "[DATE] 13:16"
type input "[DATE] 13:16"
click at [229, 337] on div "36323 Edit Role [PERSON_NAME] = Teacher @ Cornerstone Learning Community Dates …" at bounding box center [580, 212] width 1160 height 390
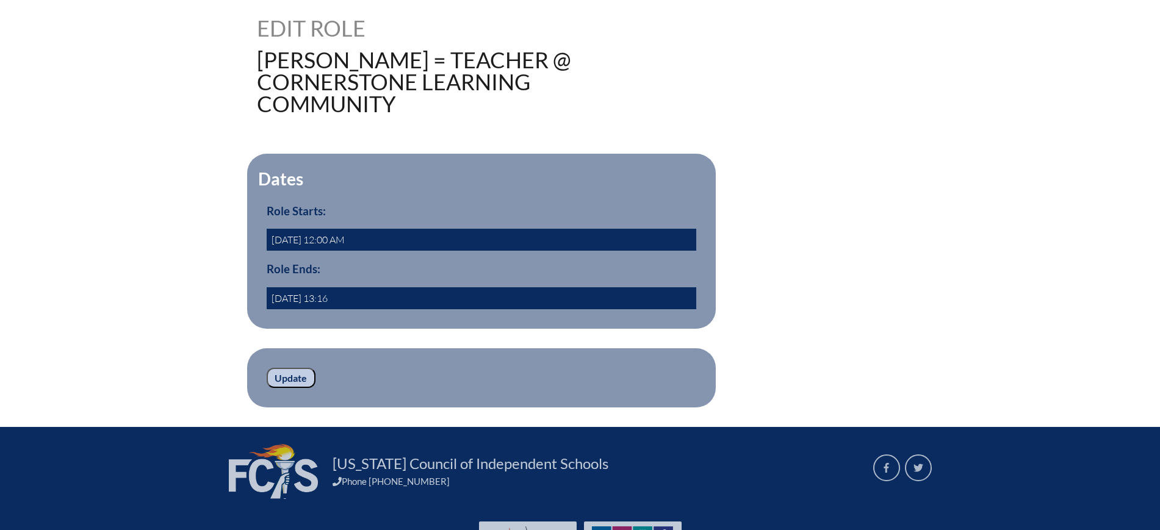
click at [305, 370] on input "Update" at bounding box center [291, 378] width 49 height 21
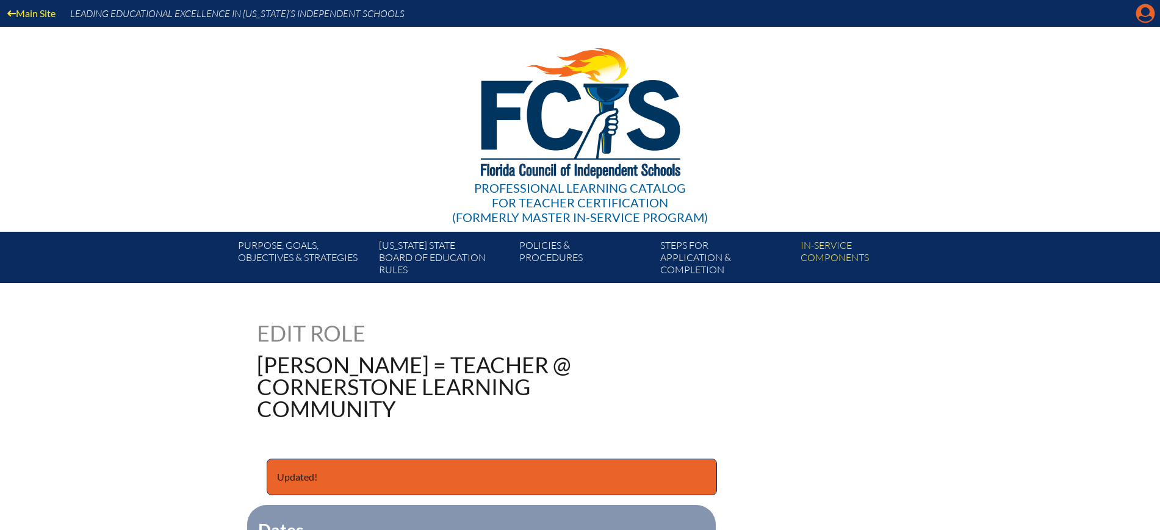
click at [1148, 12] on icon "Manage account" at bounding box center [1145, 14] width 20 height 20
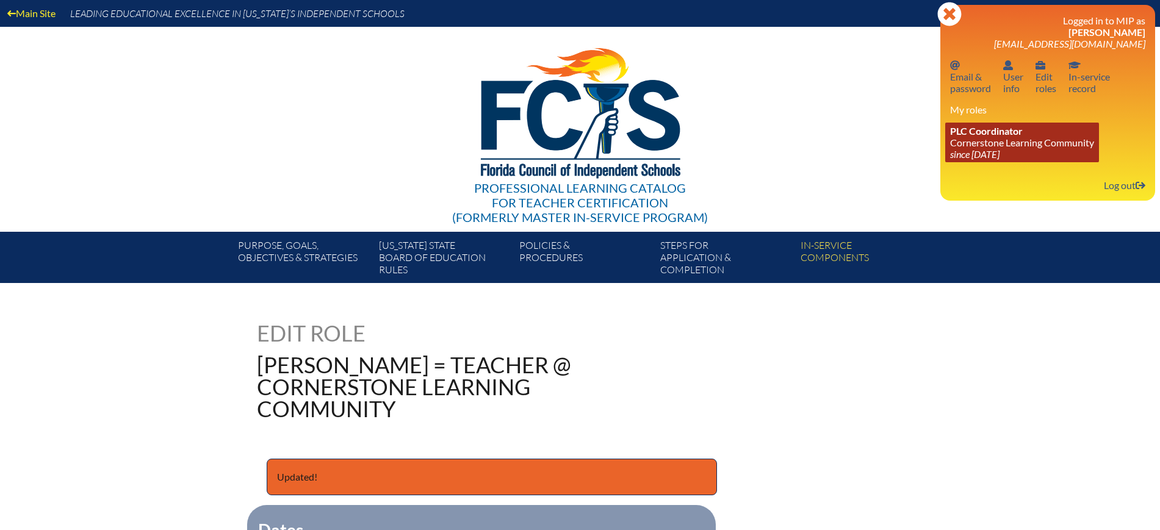
click at [1007, 140] on link "PLC Coordinator Cornerstone Learning Community since [DATE]" at bounding box center [1022, 143] width 154 height 40
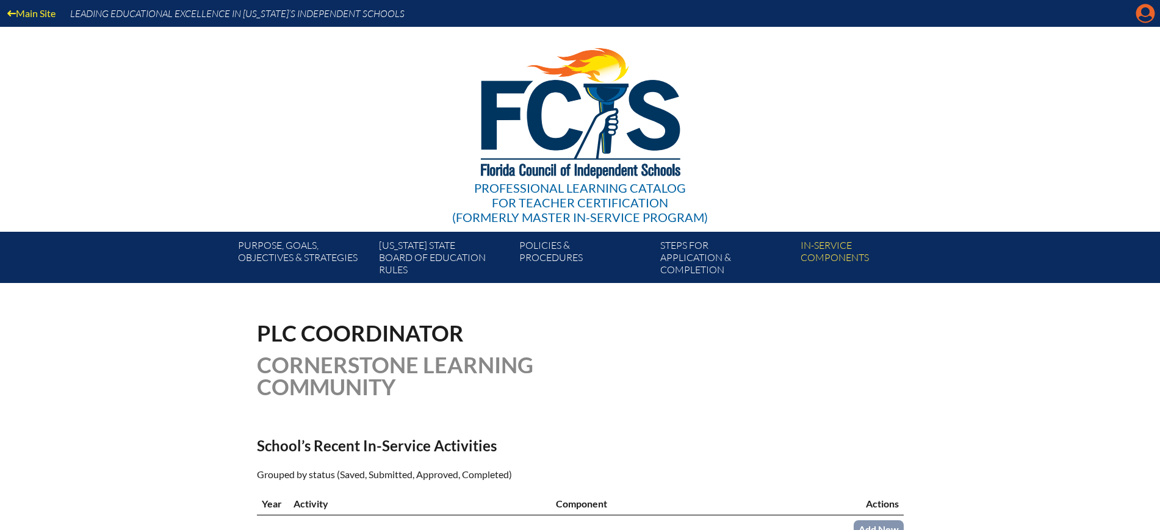
click at [1152, 10] on icon at bounding box center [1145, 13] width 19 height 19
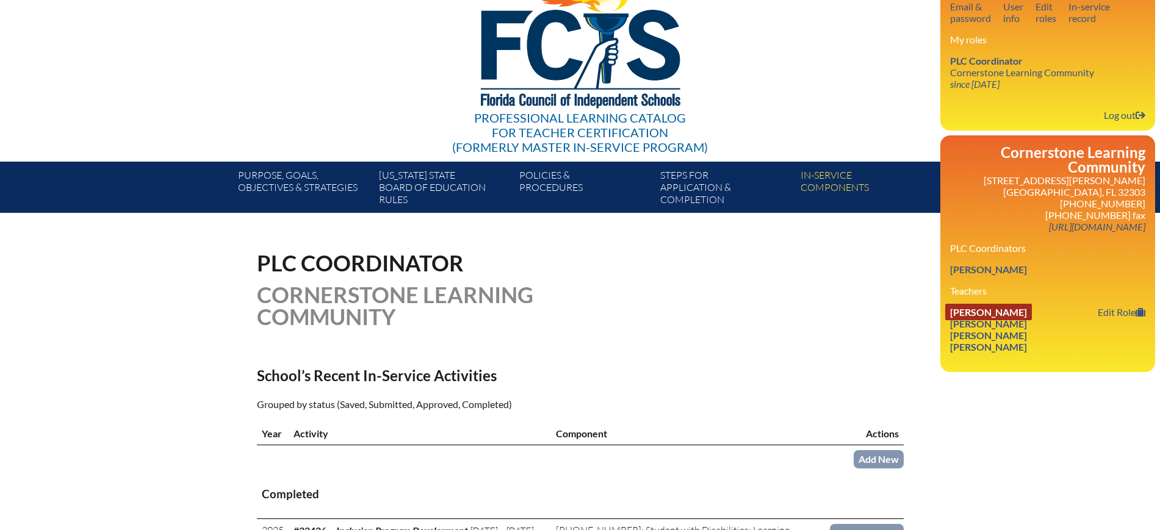
scroll to position [153, 0]
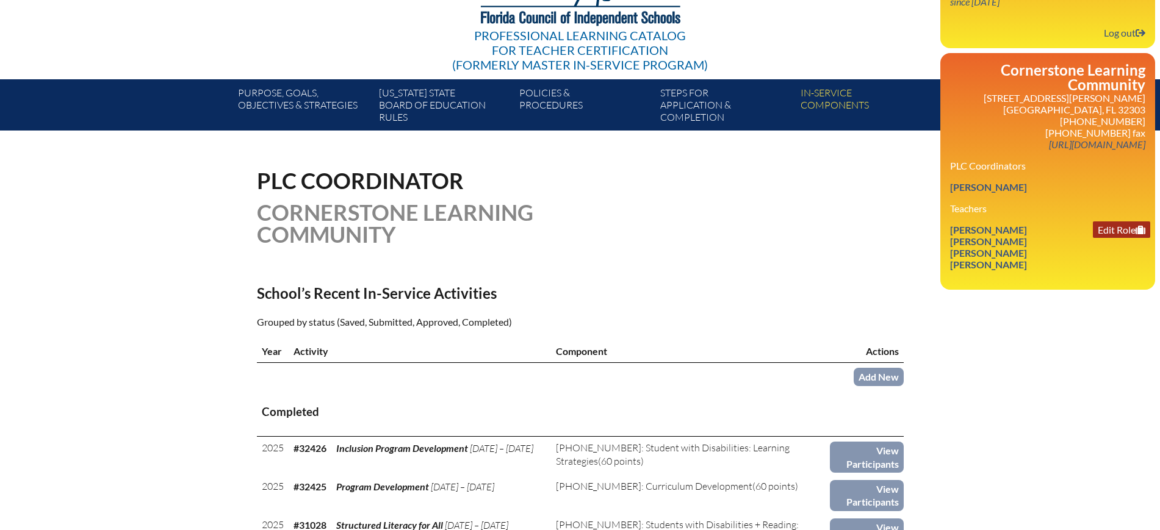
click at [1108, 226] on link "Edit Role" at bounding box center [1121, 229] width 57 height 16
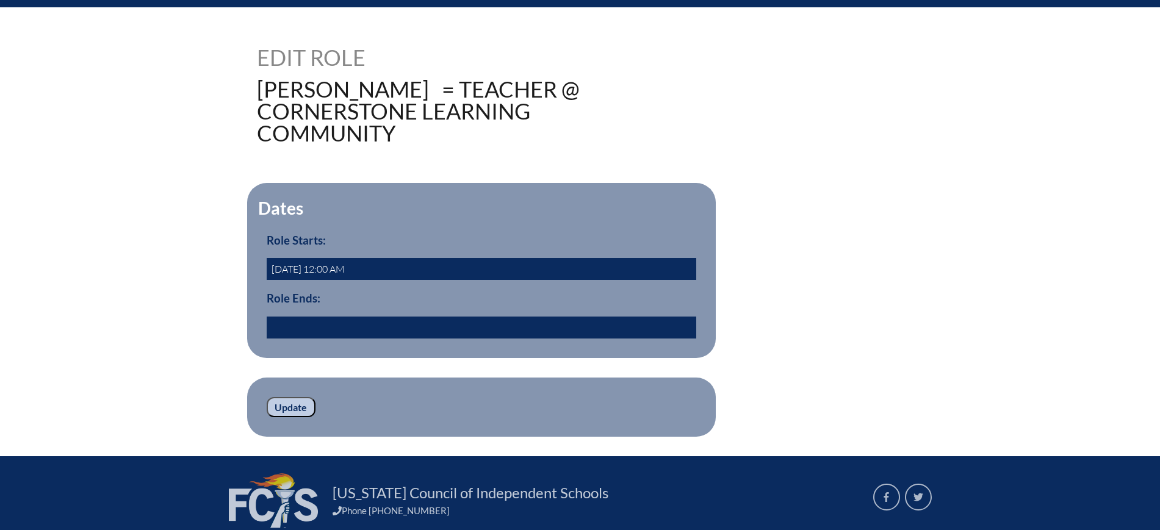
scroll to position [305, 0]
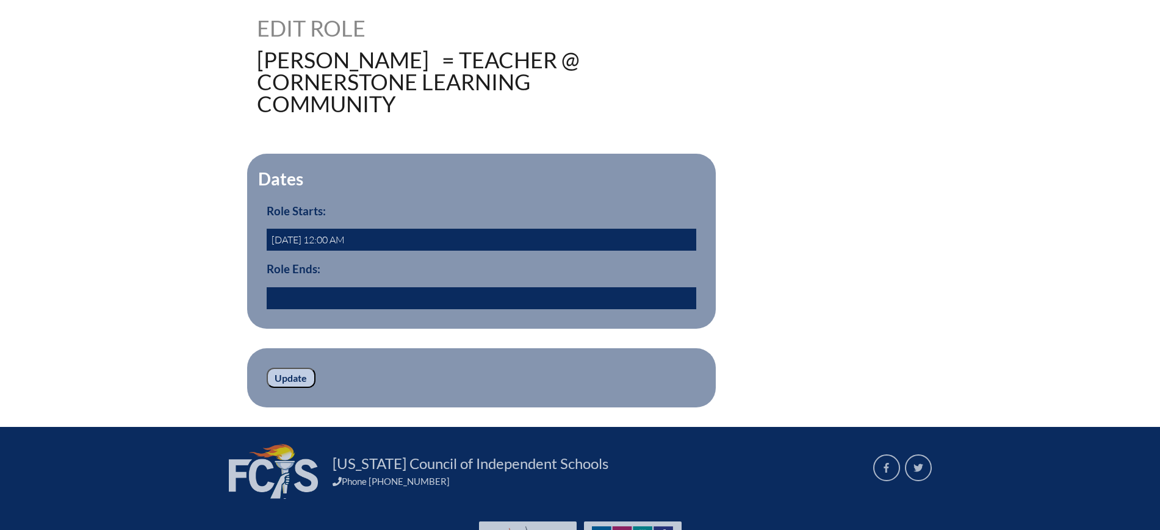
click at [378, 301] on input "text" at bounding box center [481, 298] width 429 height 22
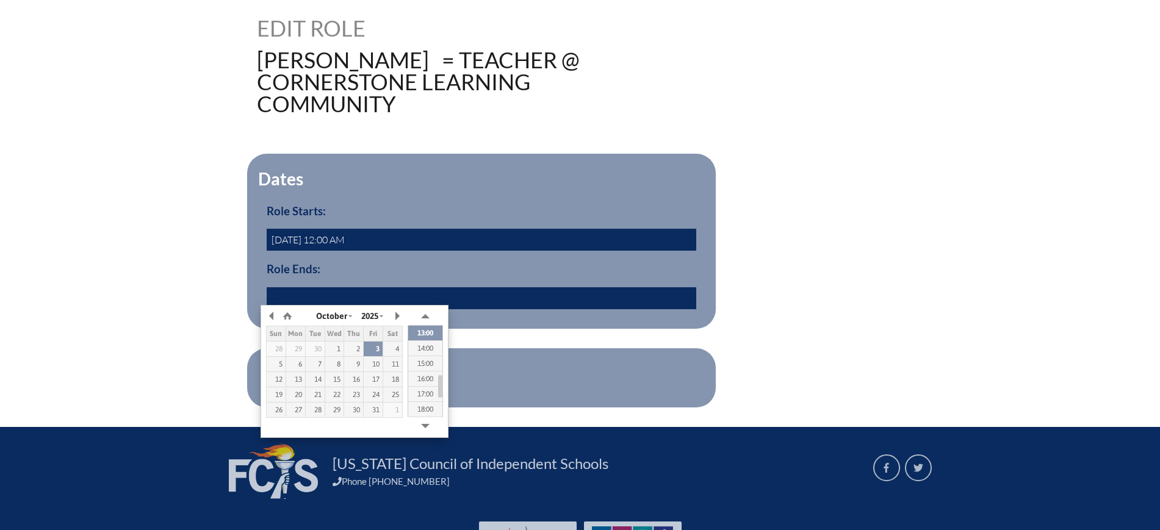
paste input "[DATE] 13:16"
type input "[DATE] 13:16"
click at [187, 298] on div "36326 Edit Role [PERSON_NAME] = Teacher @ Cornerstone Learning Community Dates …" at bounding box center [580, 212] width 1160 height 390
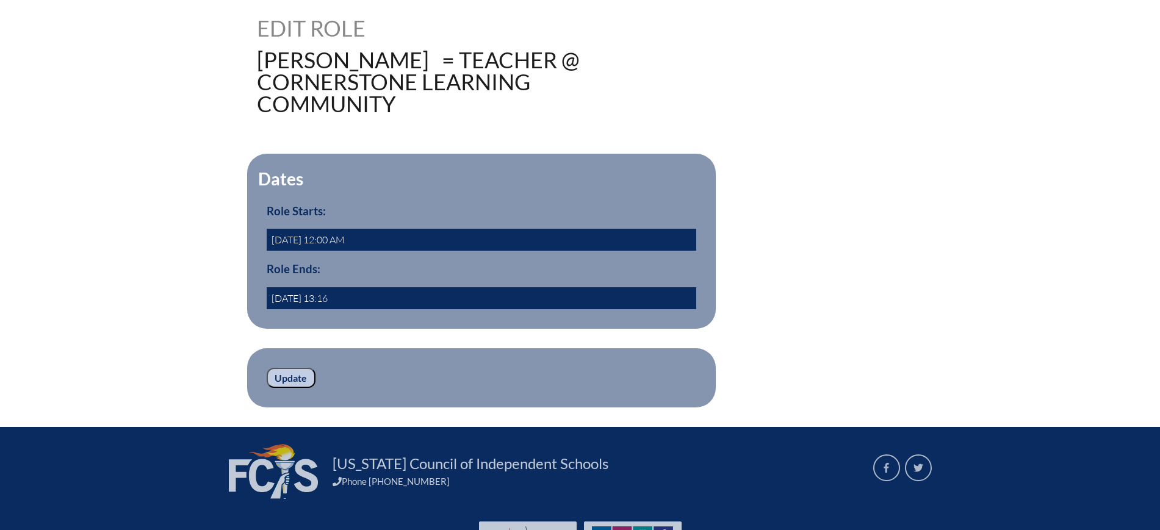
click at [306, 373] on input "Update" at bounding box center [291, 378] width 49 height 21
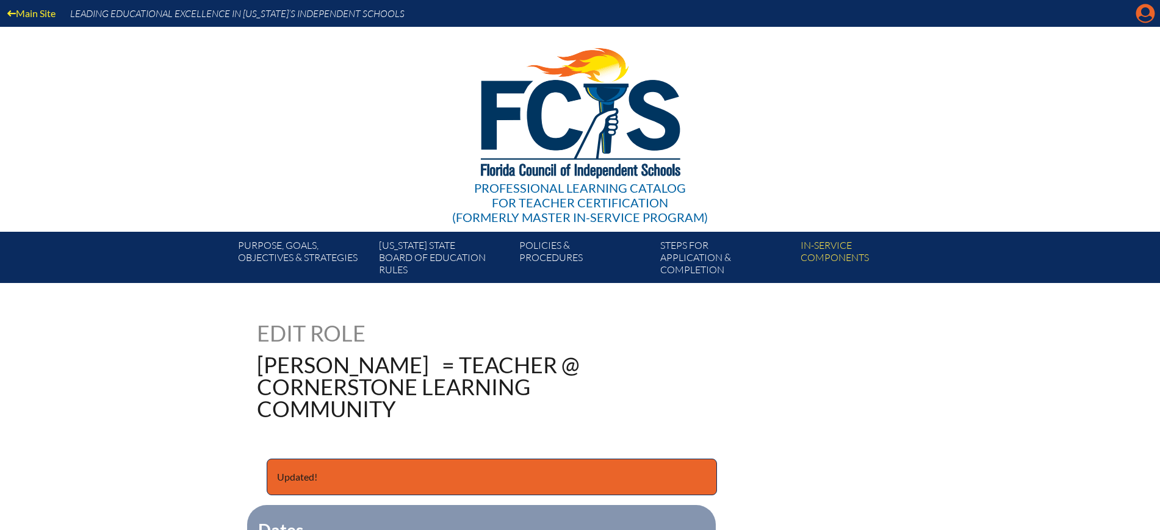
click at [1138, 7] on icon "Manage account" at bounding box center [1145, 14] width 20 height 20
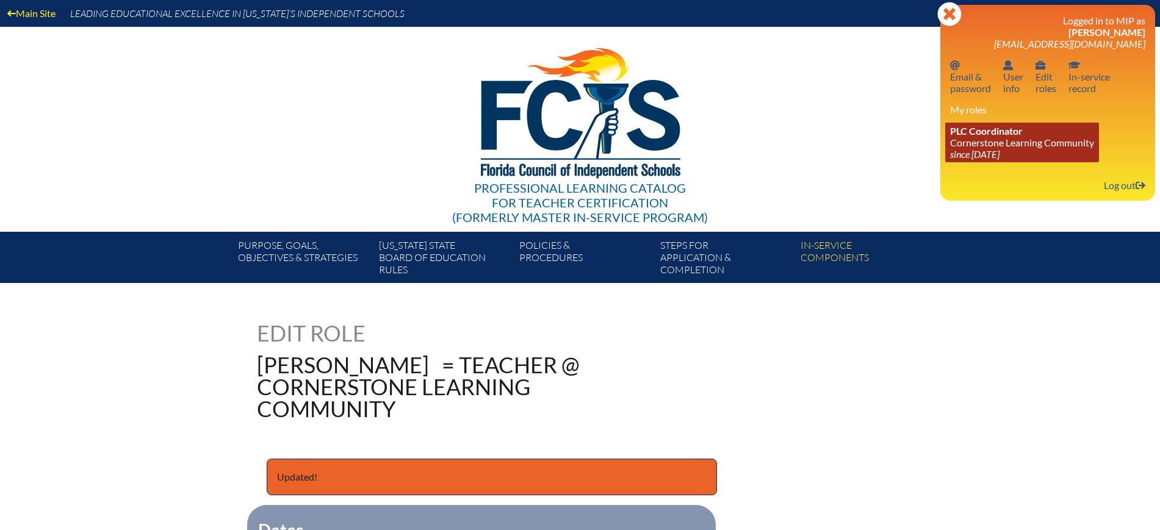
click at [1005, 144] on link "PLC Coordinator Cornerstone Learning Community since 2014 Aug 1" at bounding box center [1022, 143] width 154 height 40
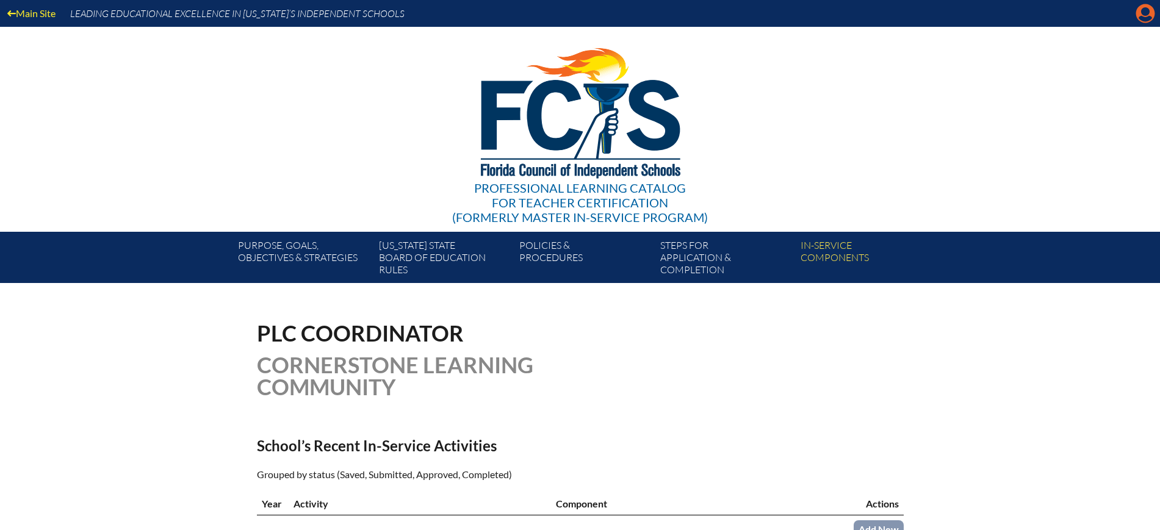
click at [1148, 11] on icon "Manage account" at bounding box center [1145, 14] width 20 height 20
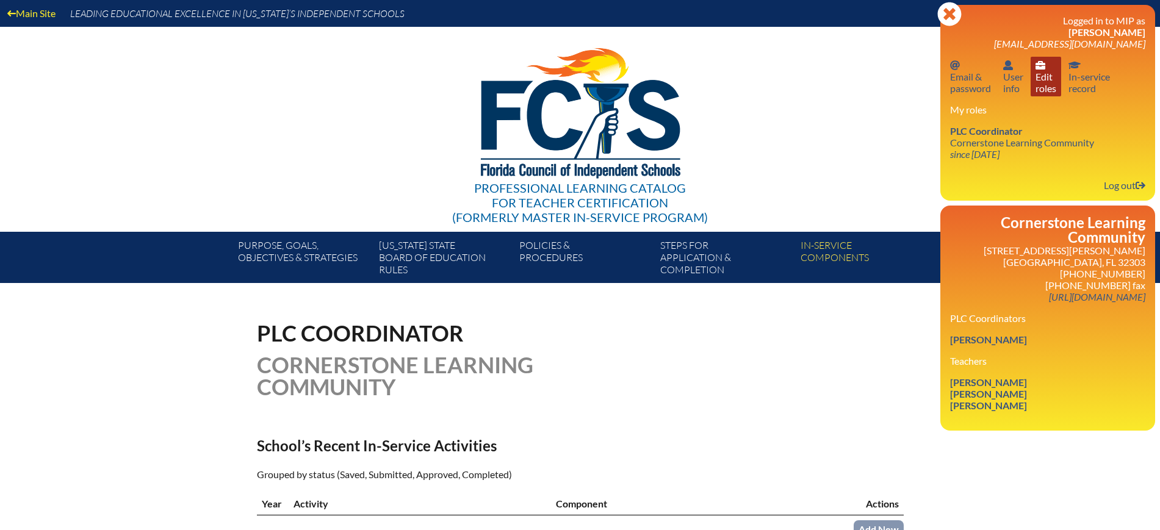
click at [1041, 87] on link "User info Edit roles" at bounding box center [1045, 77] width 31 height 40
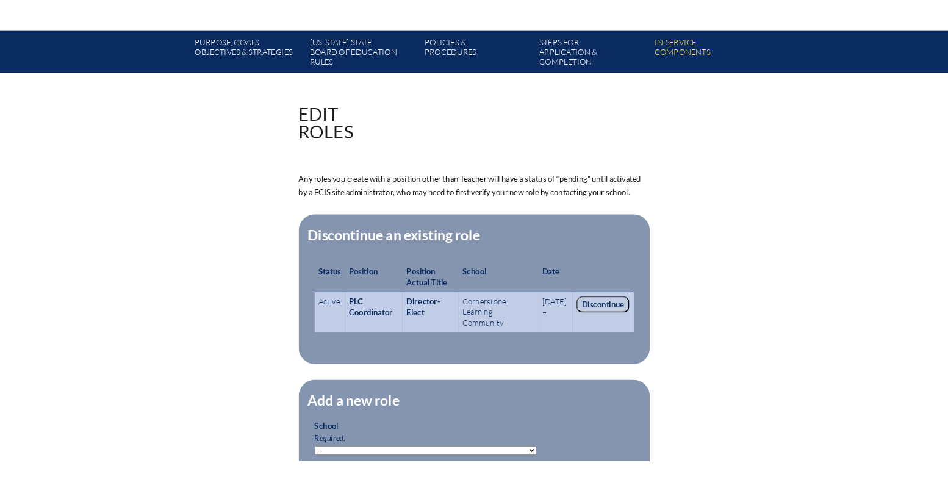
scroll to position [229, 0]
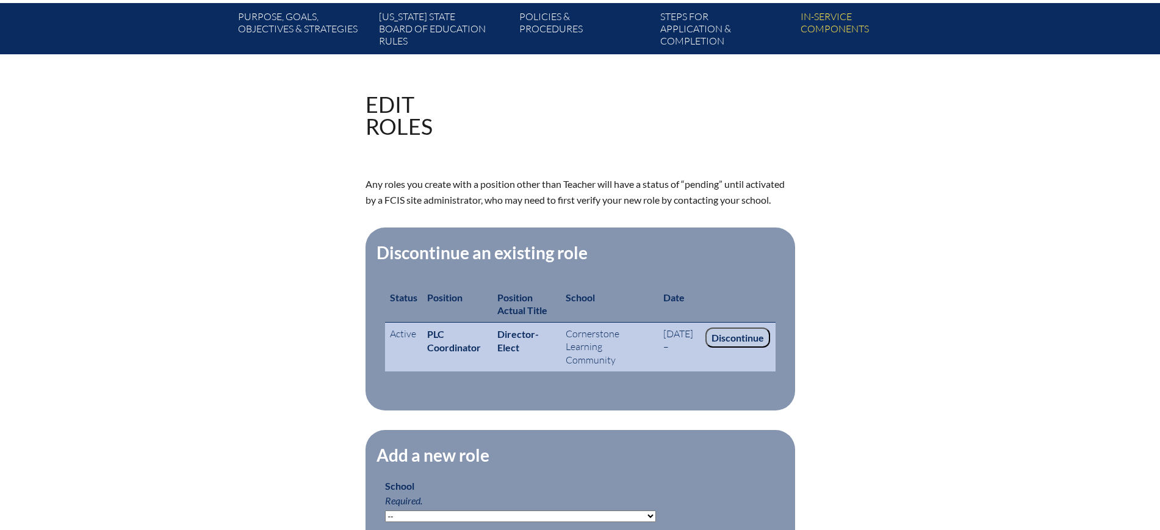
click at [726, 336] on input "Discontinue" at bounding box center [737, 338] width 65 height 21
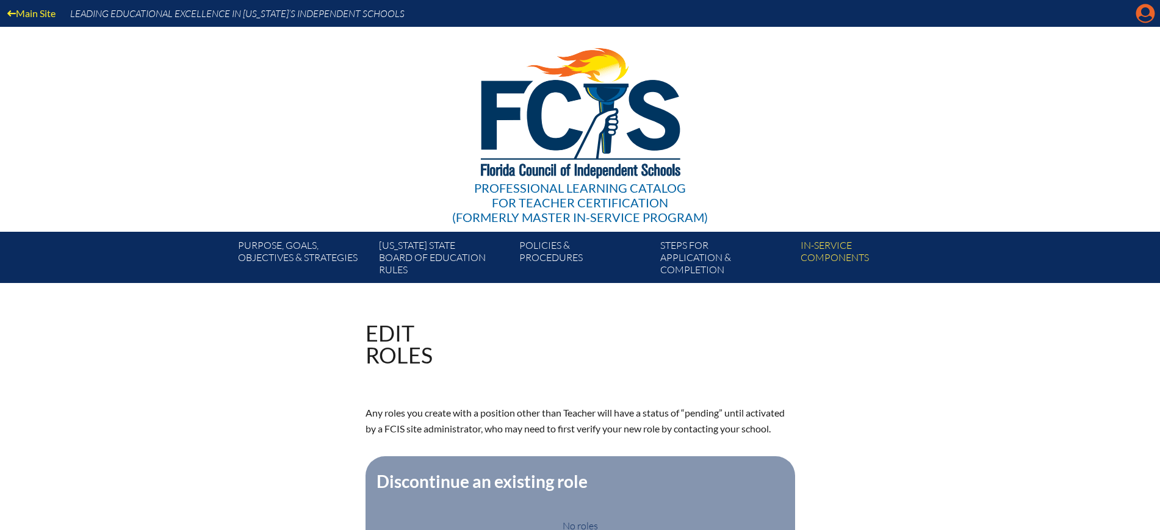
click at [947, 8] on icon at bounding box center [1145, 13] width 19 height 19
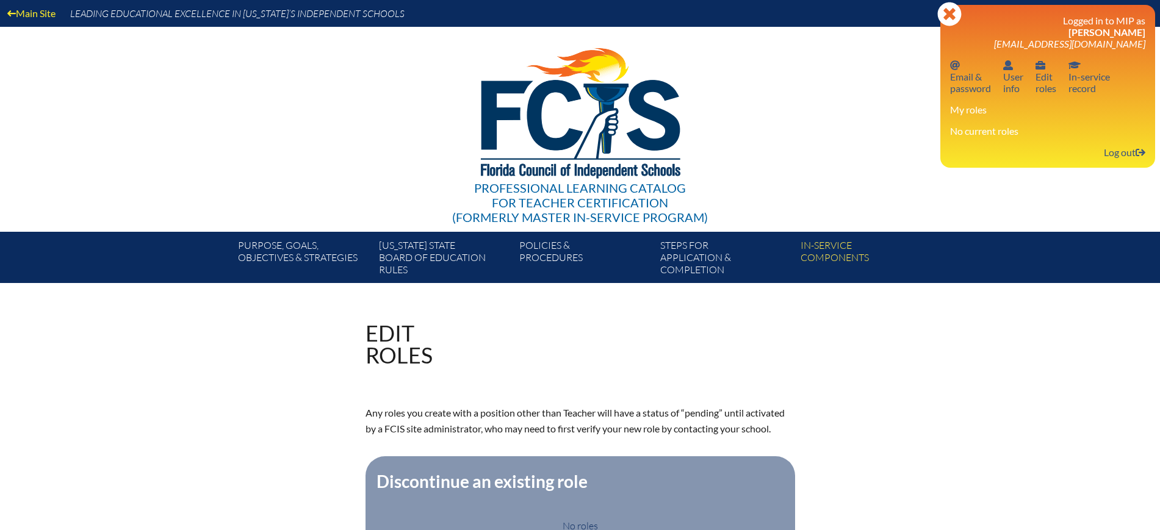
click at [947, 147] on link "Log out Log out" at bounding box center [1124, 152] width 51 height 16
